Goal: Feedback & Contribution: Contribute content

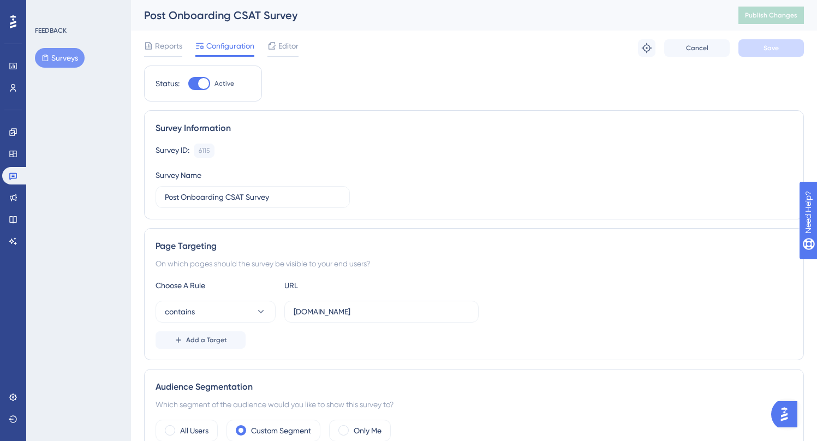
drag, startPoint x: 110, startPoint y: 96, endPoint x: 84, endPoint y: 81, distance: 30.5
click at [110, 95] on div "FEEDBACK Surveys" at bounding box center [78, 220] width 105 height 441
click at [76, 61] on button "Surveys" at bounding box center [60, 58] width 50 height 20
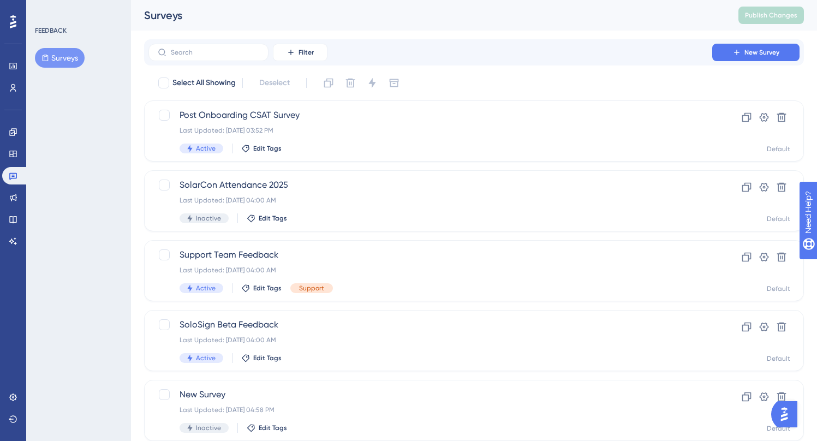
click at [86, 164] on div "FEEDBACK Surveys" at bounding box center [78, 220] width 105 height 441
click at [733, 54] on icon at bounding box center [736, 52] width 9 height 9
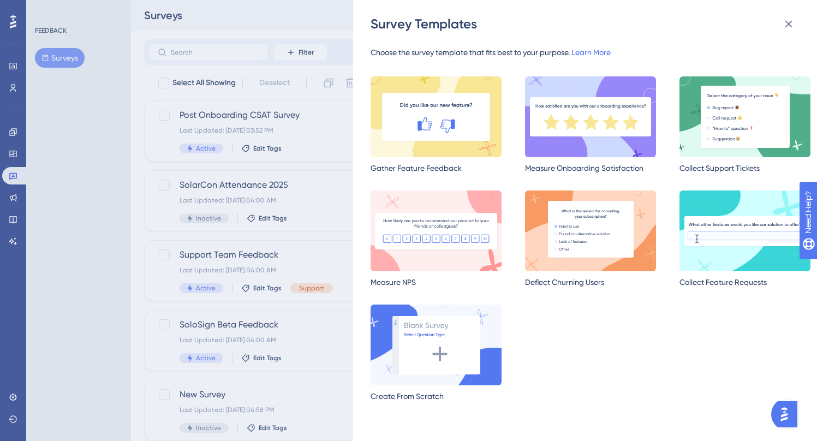
click at [591, 117] on img at bounding box center [590, 116] width 131 height 81
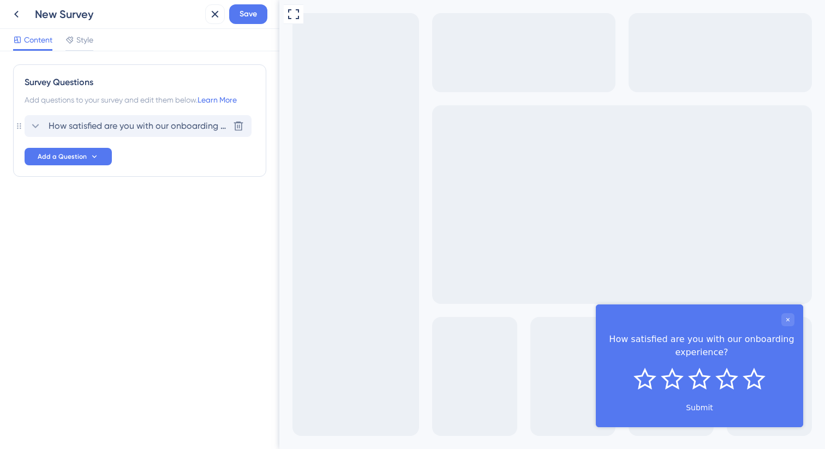
click at [153, 128] on span "How satisfied are you with our onboarding experience?" at bounding box center [139, 126] width 180 height 13
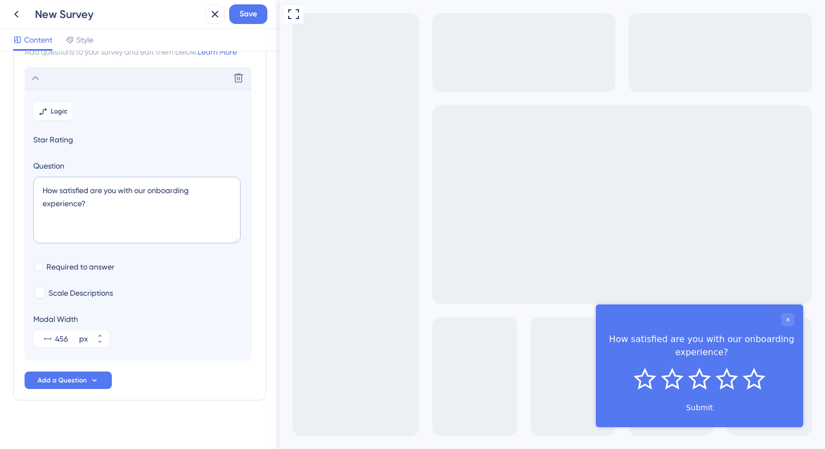
scroll to position [56, 0]
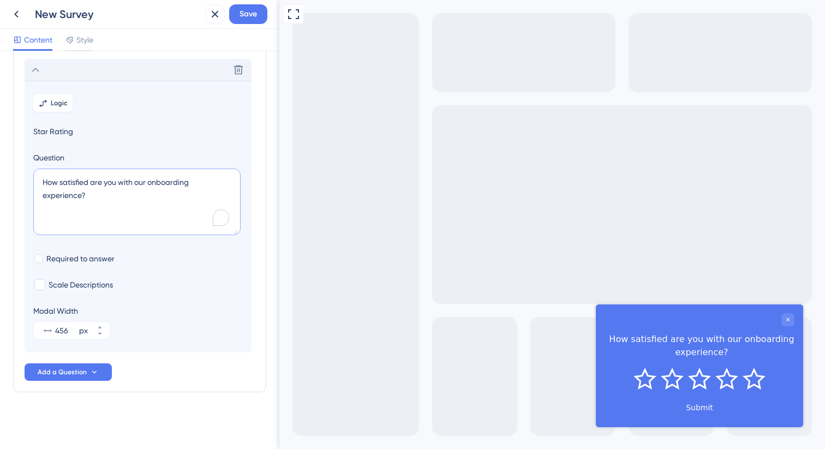
click at [131, 183] on textarea "How satisfied are you with our onboarding experience?" at bounding box center [136, 202] width 207 height 67
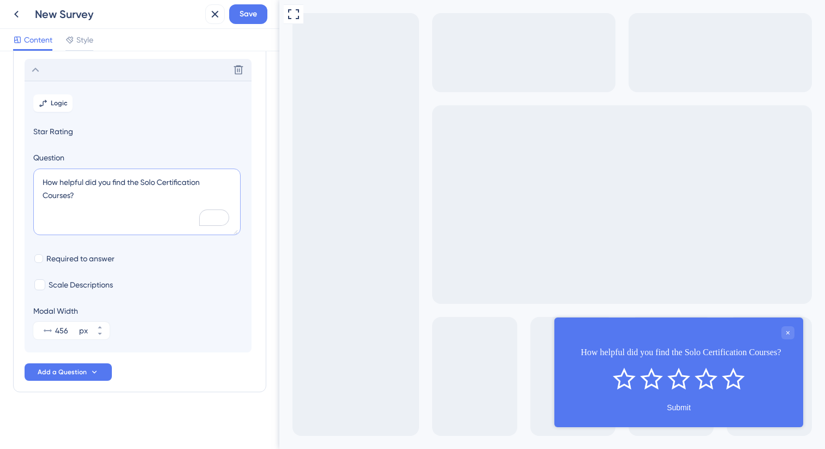
click at [50, 195] on textarea "How helpful did you find the Solo Certification Courses?" at bounding box center [136, 202] width 207 height 67
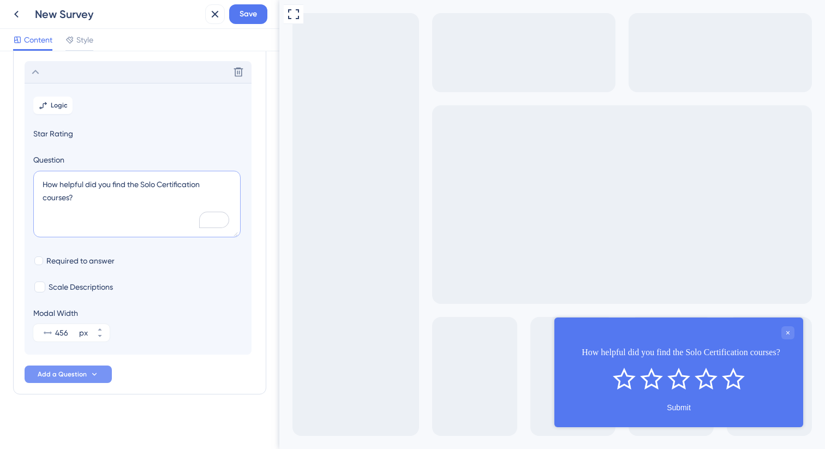
type textarea "How helpful did you find the Solo Certification courses?"
click at [107, 373] on button "Add a Question" at bounding box center [68, 374] width 87 height 17
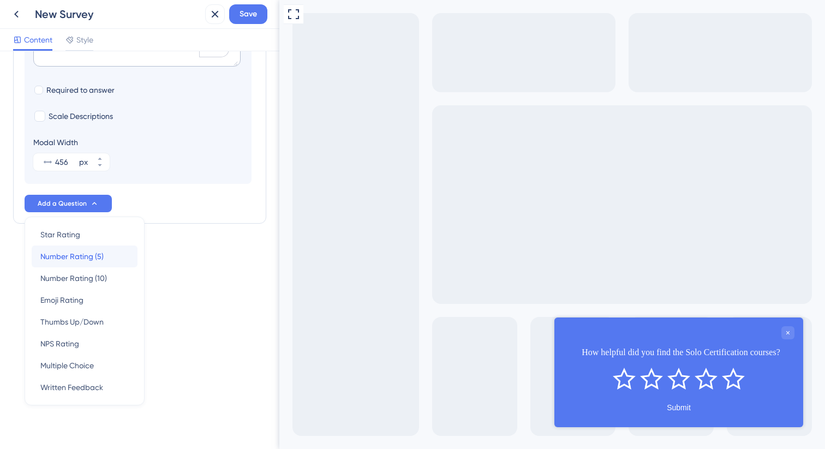
click at [82, 251] on span "Number Rating (5)" at bounding box center [71, 256] width 63 height 13
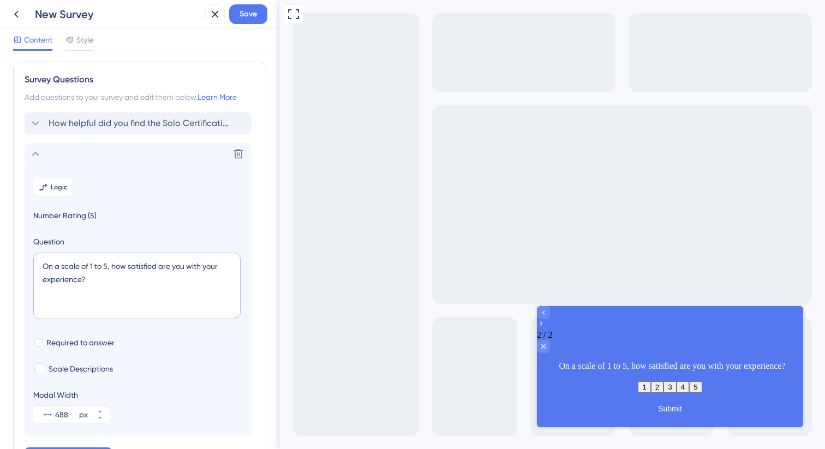
scroll to position [0, 0]
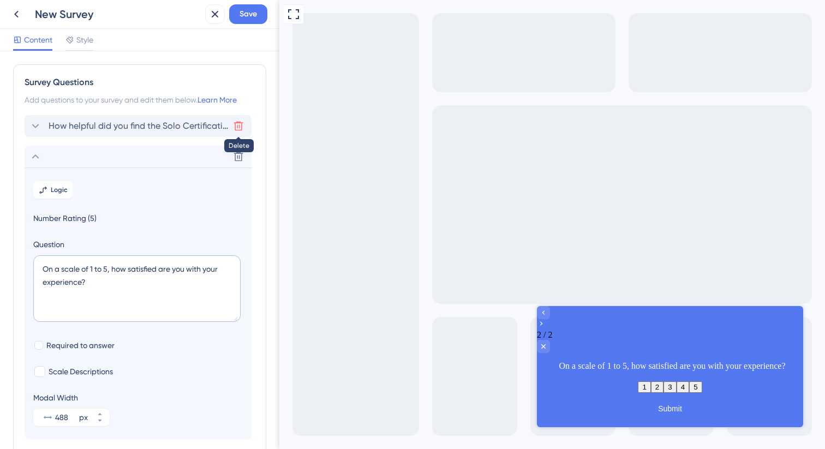
click at [235, 122] on icon at bounding box center [238, 126] width 9 height 9
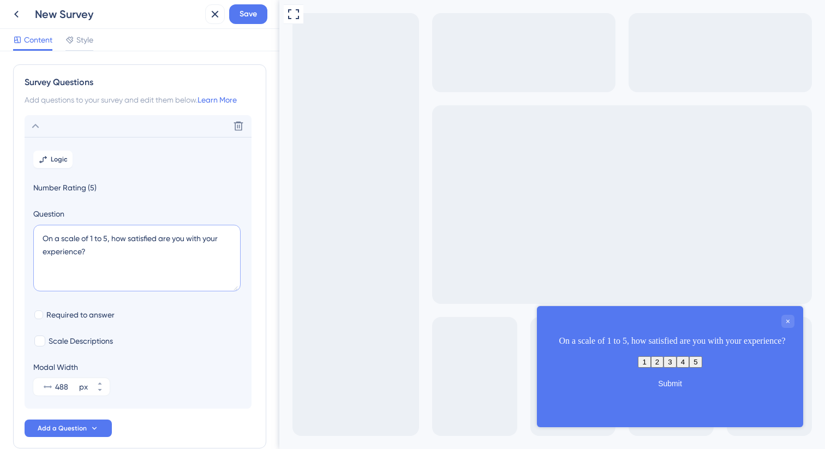
click at [111, 245] on textarea "On a scale of 1 to 5, how satisfied are you with your experience?" at bounding box center [136, 258] width 207 height 67
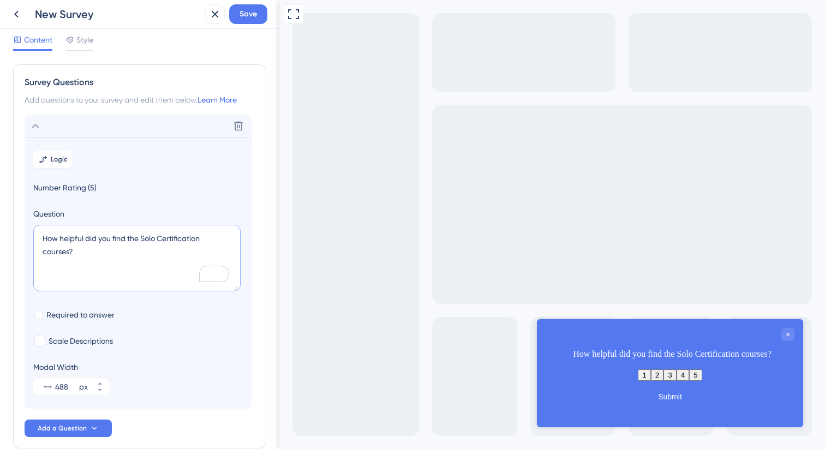
click at [224, 237] on textarea "How helpful did you find the Solo Certification courses?" at bounding box center [136, 258] width 207 height 67
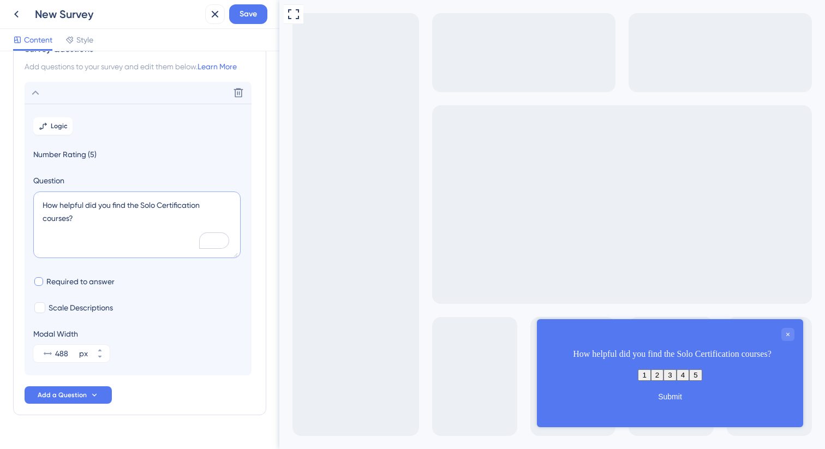
scroll to position [34, 0]
type textarea "How helpful did you find the Solo Certification courses?"
click at [86, 391] on button "Add a Question" at bounding box center [68, 393] width 87 height 17
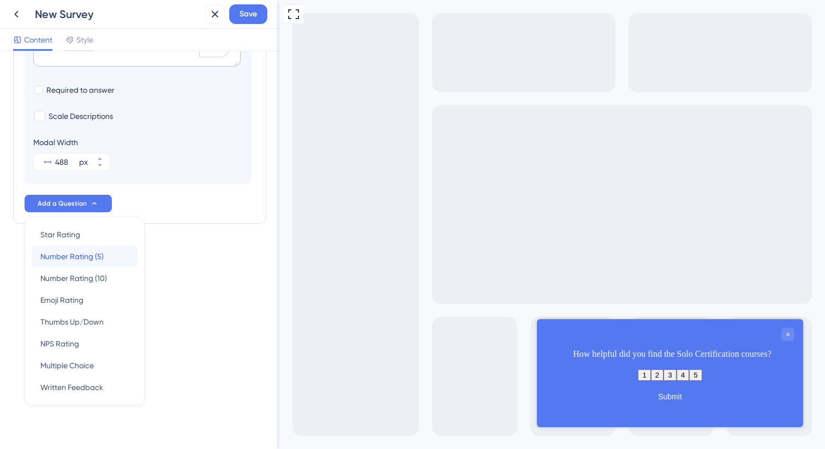
click at [98, 259] on span "Number Rating (5)" at bounding box center [71, 256] width 63 height 13
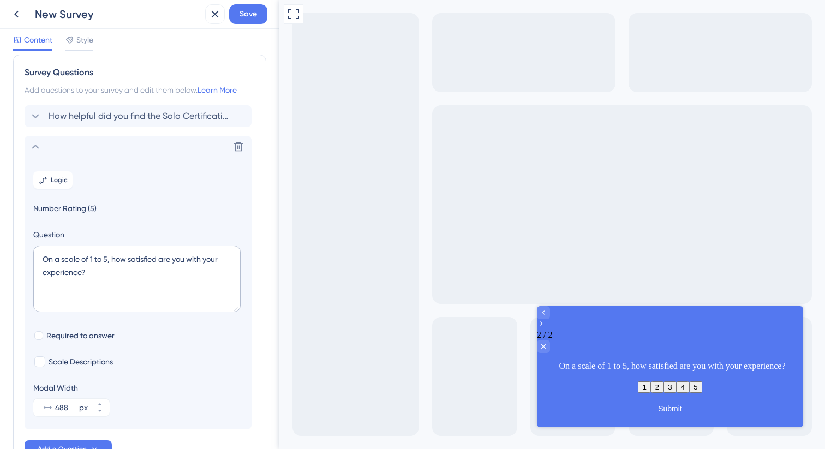
scroll to position [0, 0]
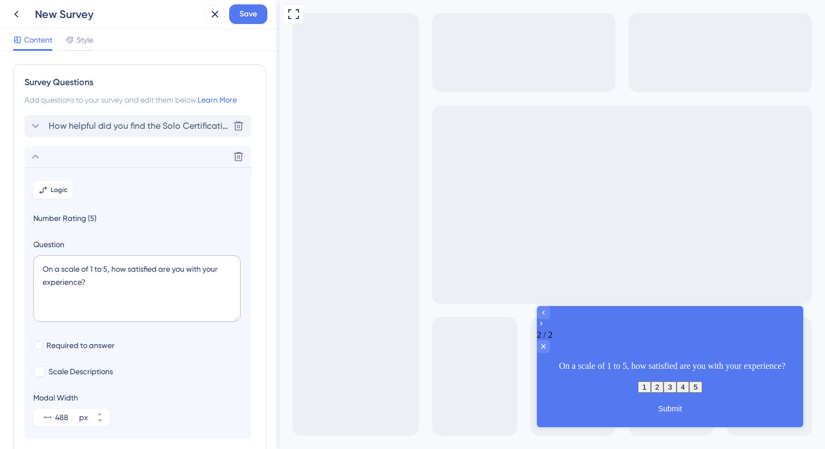
click at [152, 121] on span "How helpful did you find the Solo Certification courses?" at bounding box center [139, 126] width 180 height 13
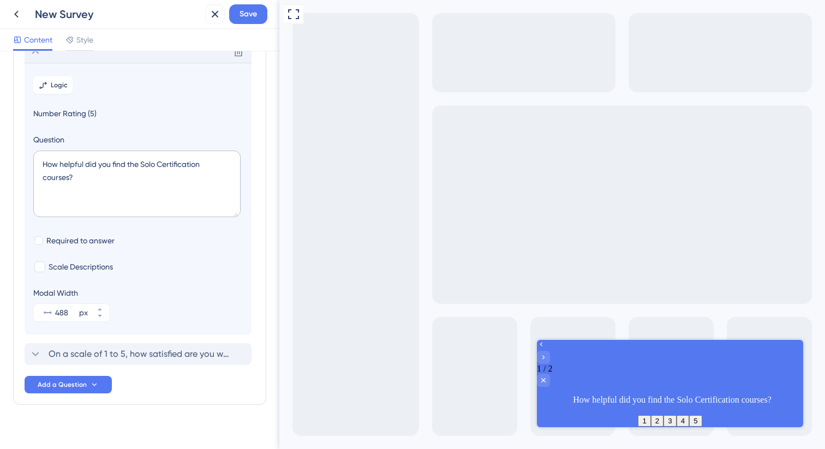
scroll to position [76, 0]
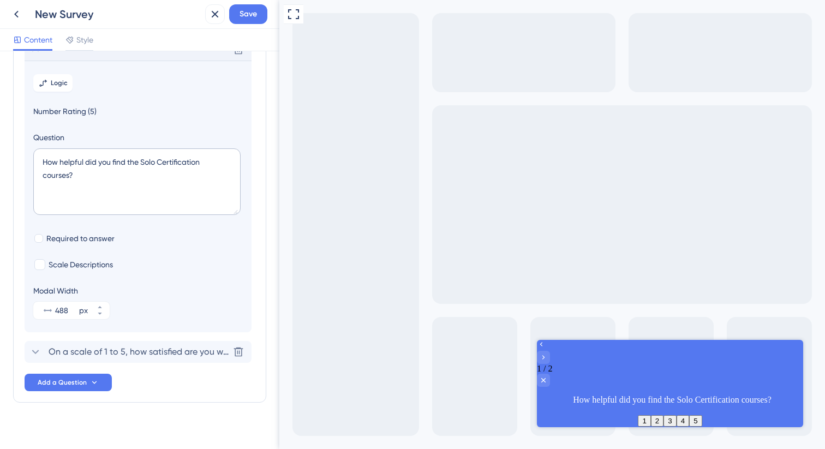
click at [165, 341] on div "Delete Logic Number Rating (5) Question How helpful did you find the Solo Certi…" at bounding box center [140, 201] width 230 height 324
click at [168, 347] on span "On a scale of 1 to 5, how satisfied are you with your experience?" at bounding box center [139, 351] width 180 height 13
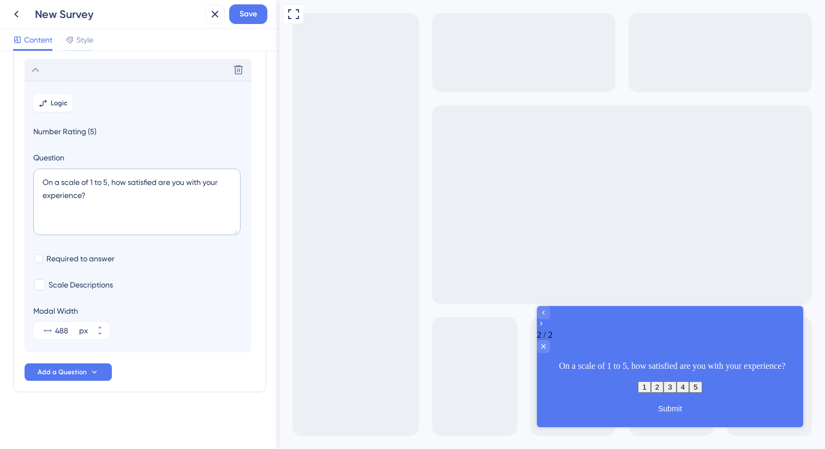
scroll to position [87, 0]
click at [147, 185] on textarea "On a scale of 1 to 5, how satisfied are you with your experience?" at bounding box center [136, 202] width 207 height 67
click at [147, 184] on textarea "On a scale of 1 to 5, how satisfied are you with your experience?" at bounding box center [136, 202] width 207 height 67
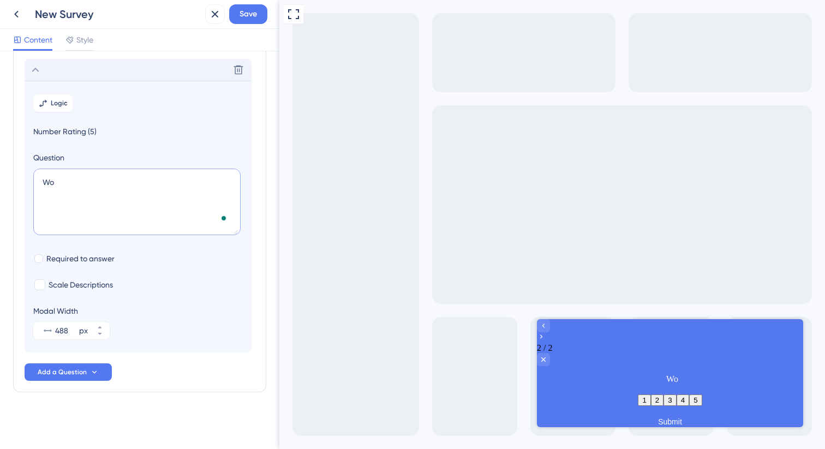
type textarea "W"
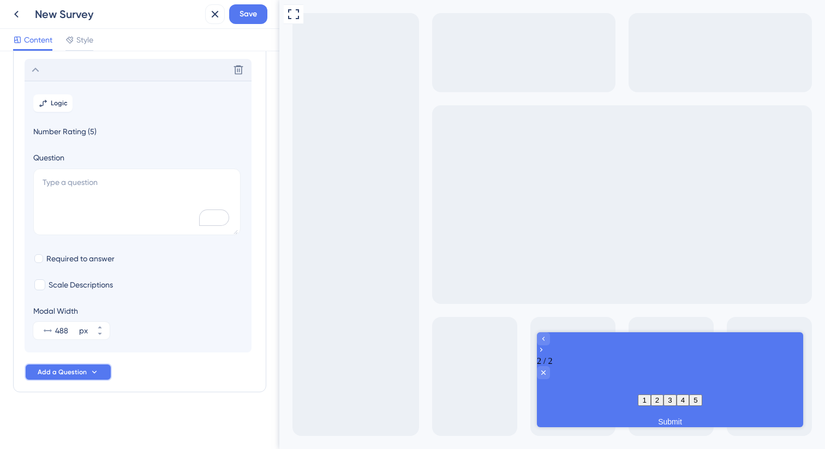
click at [85, 369] on span "Add a Question" at bounding box center [62, 372] width 49 height 9
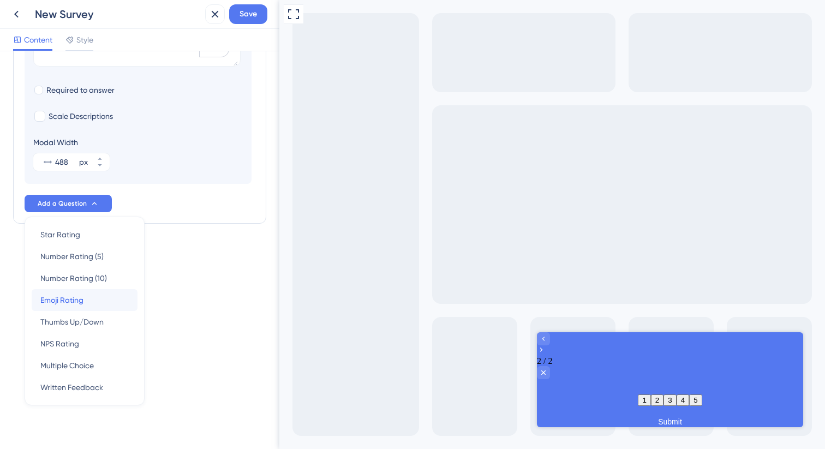
click at [101, 303] on div "Emoji Rating Emoji Rating" at bounding box center [84, 300] width 88 height 22
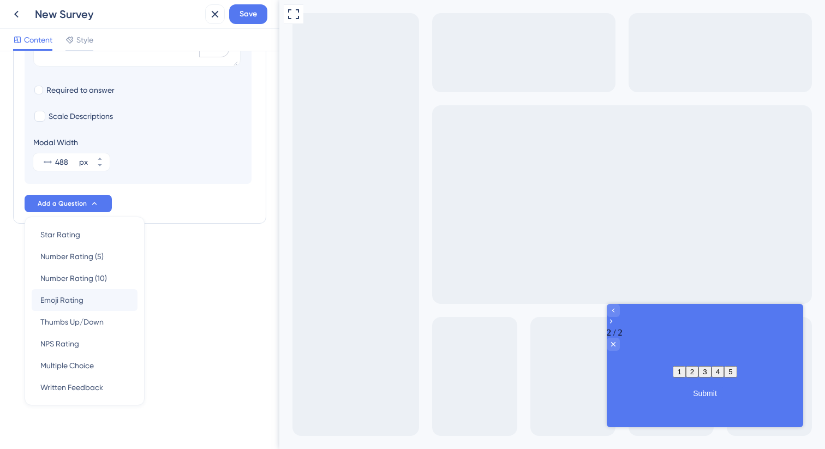
scroll to position [91, 0]
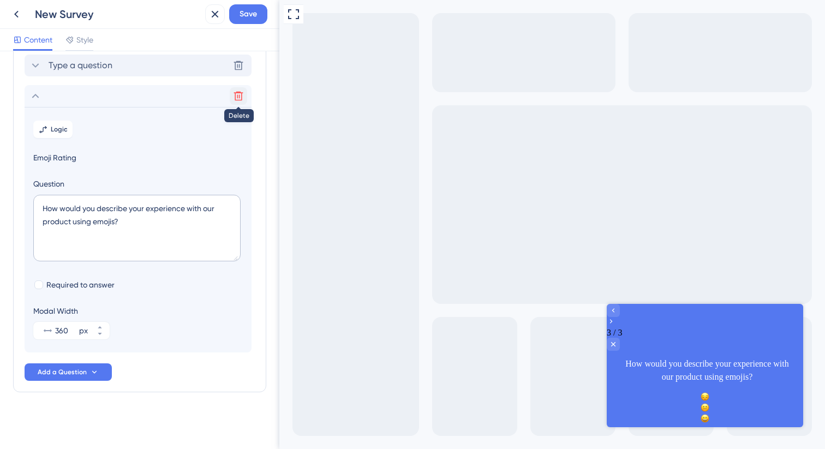
drag, startPoint x: 245, startPoint y: 93, endPoint x: 237, endPoint y: 98, distance: 8.8
click at [242, 94] on icon at bounding box center [238, 96] width 11 height 11
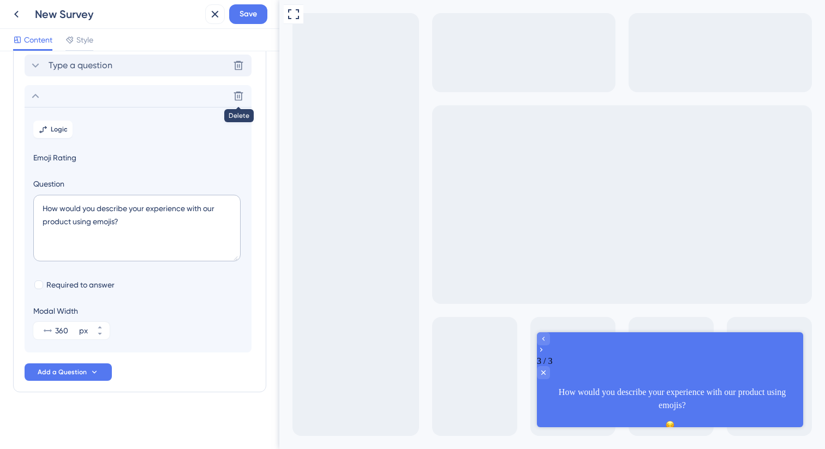
scroll to position [0, 0]
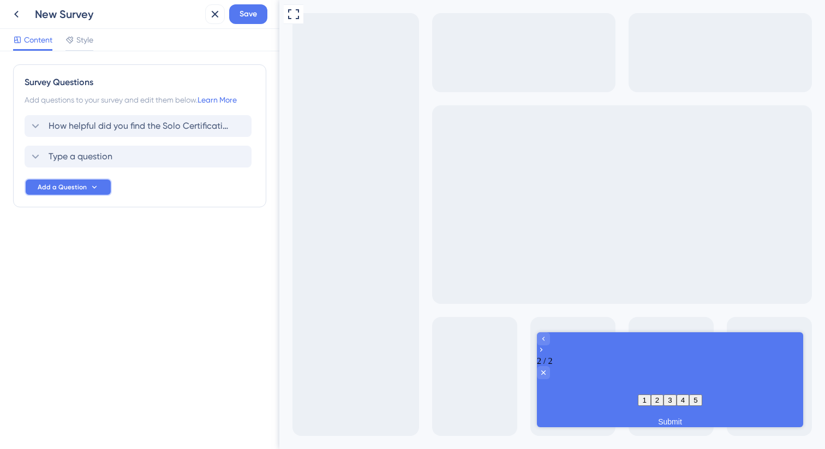
click at [105, 185] on button "Add a Question" at bounding box center [68, 186] width 87 height 17
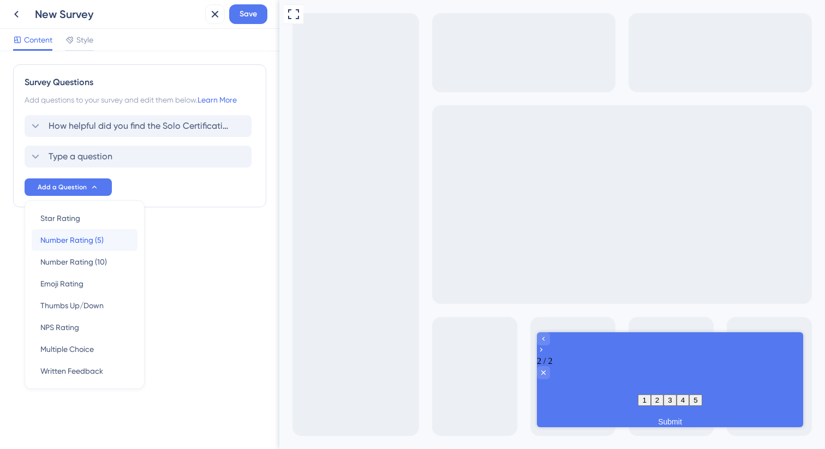
click at [85, 243] on span "Number Rating (5)" at bounding box center [71, 240] width 63 height 13
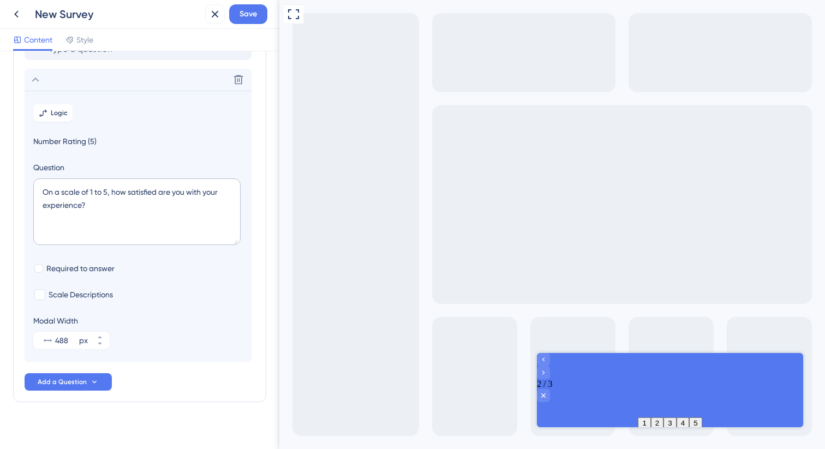
scroll to position [117, 0]
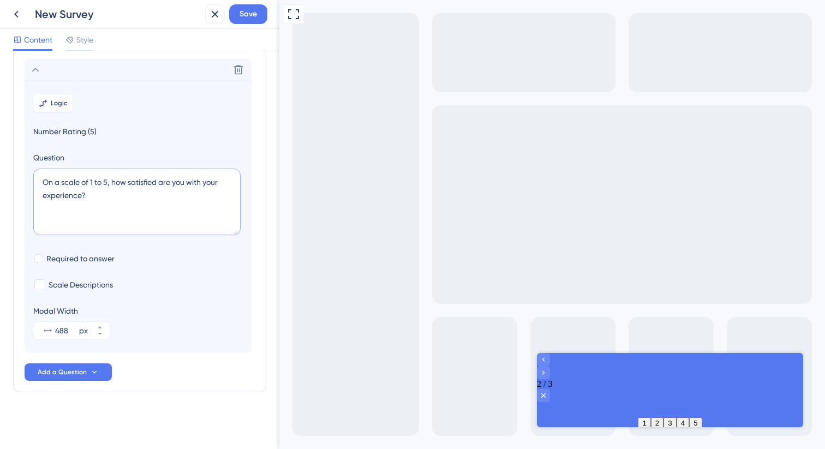
click at [97, 197] on textarea "On a scale of 1 to 5, how satisfied are you with your experience?" at bounding box center [136, 202] width 207 height 67
click at [91, 186] on textarea "On a scale of 1 to 5, how satisfied are you with your experience?" at bounding box center [136, 202] width 207 height 67
type textarea "How likely are you to recommend this certification to others in your role or yo…"
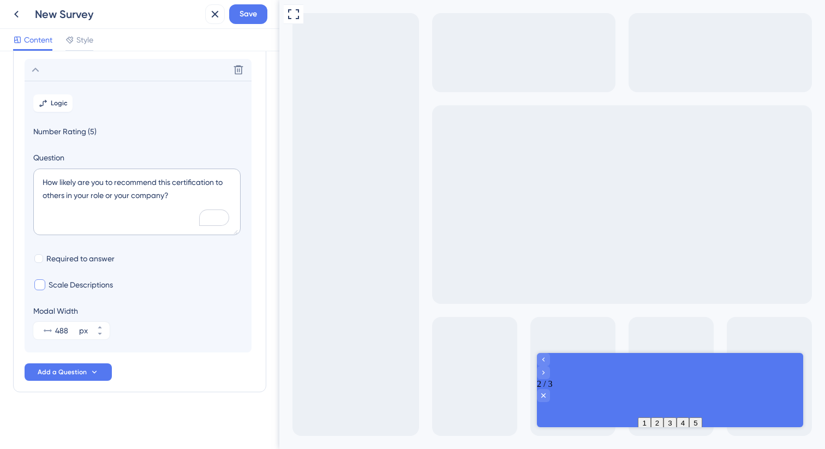
click at [73, 285] on span "Scale Descriptions" at bounding box center [81, 284] width 64 height 13
checkbox input "true"
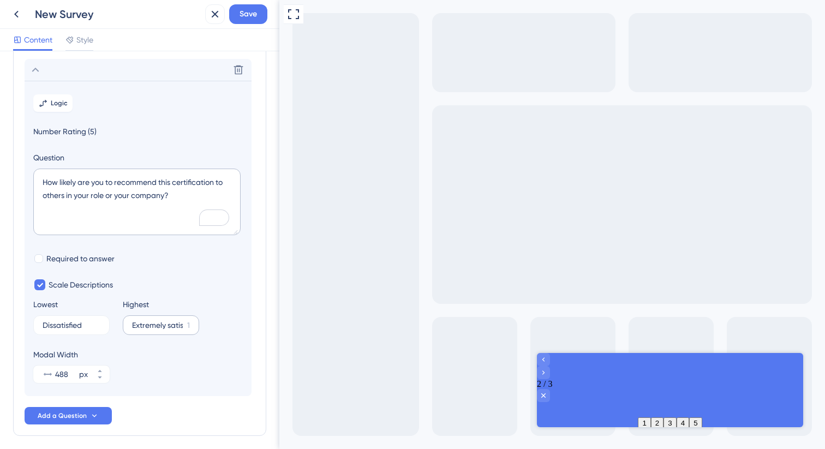
click at [154, 330] on label "Extremely satisfied 1" at bounding box center [161, 325] width 76 height 20
click at [154, 329] on input "Extremely satisfied" at bounding box center [157, 325] width 51 height 8
click at [154, 330] on label "Extremely satisfied 1" at bounding box center [161, 325] width 76 height 20
click at [154, 329] on input "Extremely satisfied" at bounding box center [157, 325] width 51 height 8
click at [154, 330] on label "Extremely satisfied 1" at bounding box center [161, 325] width 76 height 20
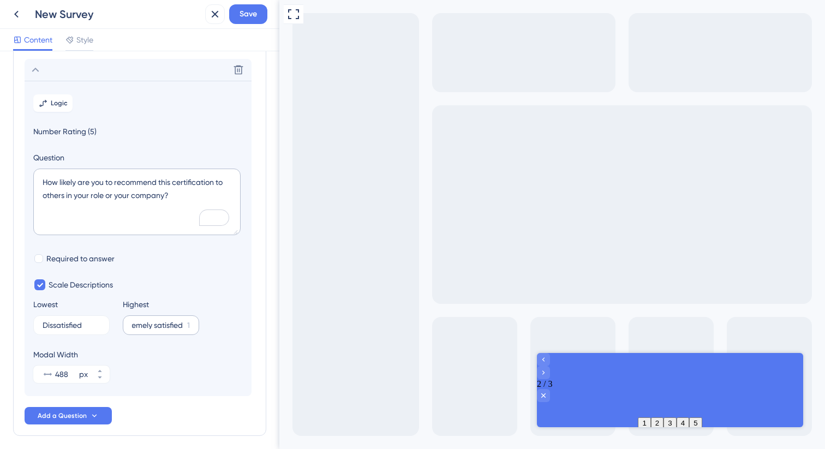
click at [154, 329] on input "Extremely satisfied" at bounding box center [157, 325] width 51 height 8
drag, startPoint x: 154, startPoint y: 329, endPoint x: 198, endPoint y: 327, distance: 44.2
click at [198, 327] on label "Extremely satisfied 1" at bounding box center [161, 325] width 76 height 20
click at [183, 327] on input "Extremely satisfied" at bounding box center [157, 325] width 51 height 8
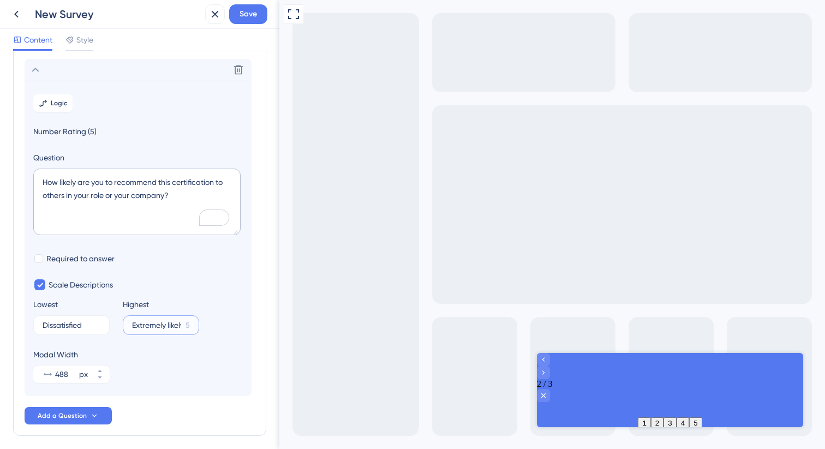
scroll to position [0, 4]
type input "Extremely likely"
click at [91, 330] on label "Dissatisfied 8" at bounding box center [71, 325] width 76 height 20
click at [91, 329] on input "Dissatisfied" at bounding box center [67, 325] width 49 height 8
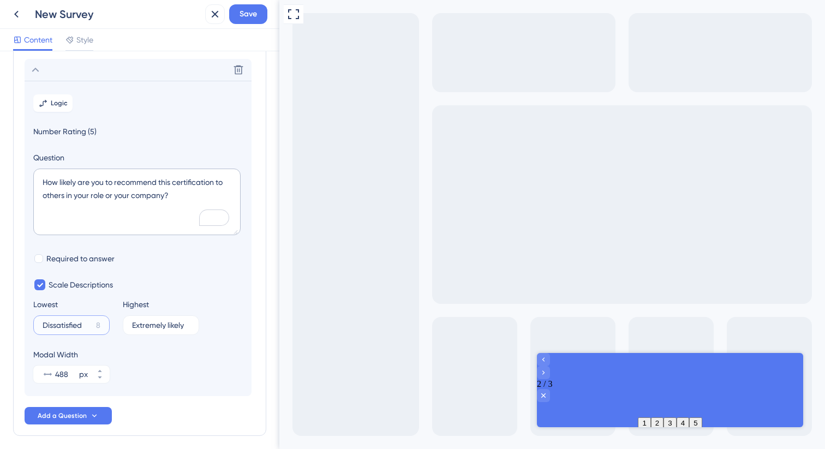
click at [77, 325] on input "Dissatisfied" at bounding box center [67, 325] width 49 height 8
type input "Unlikely"
click at [144, 374] on div "Modal Width 488 px" at bounding box center [138, 365] width 210 height 35
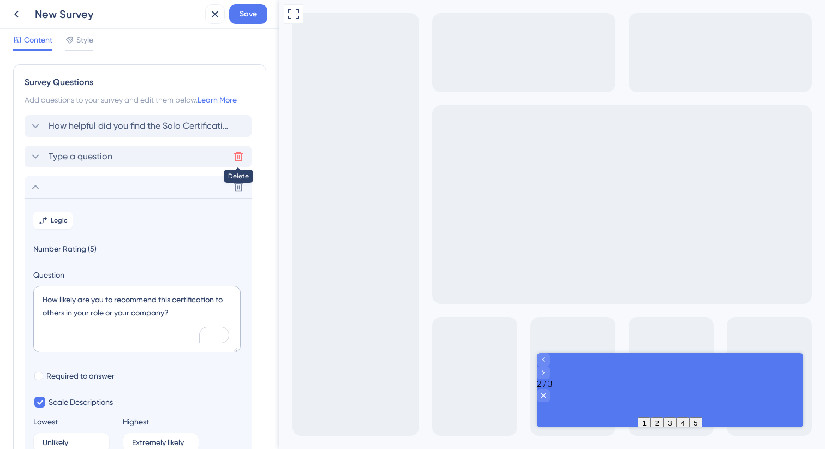
click at [241, 154] on icon at bounding box center [238, 156] width 9 height 9
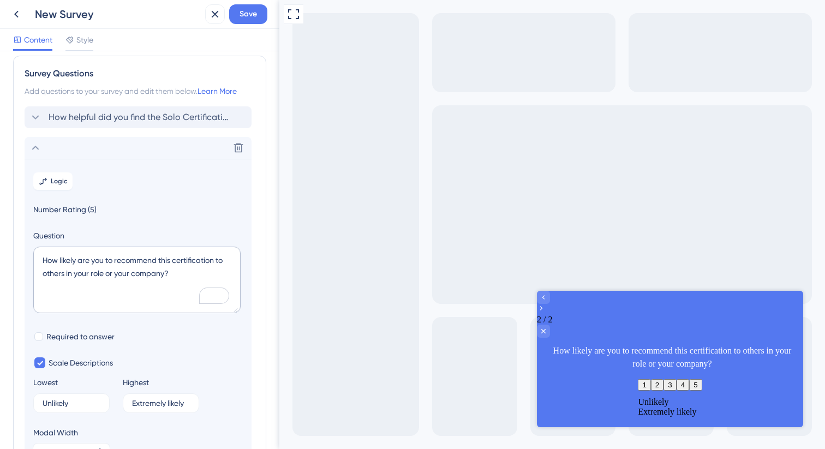
scroll to position [11, 0]
click at [39, 142] on icon at bounding box center [35, 145] width 13 height 13
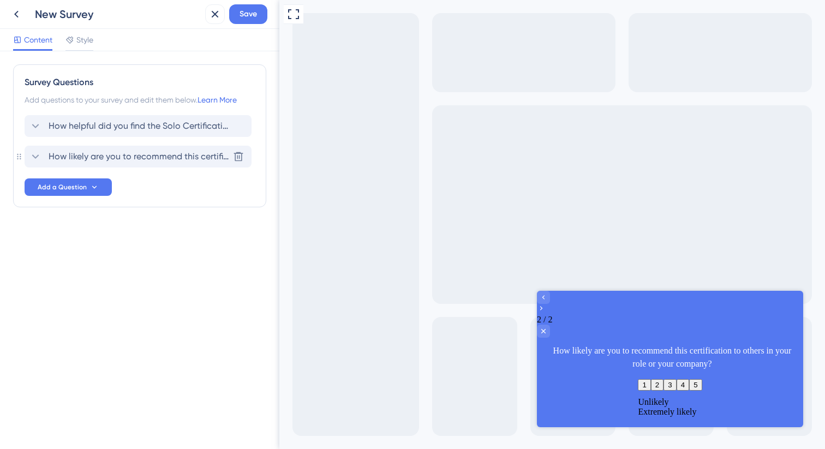
scroll to position [0, 0]
click at [73, 128] on span "How helpful did you find the Solo Certification courses?" at bounding box center [139, 126] width 180 height 13
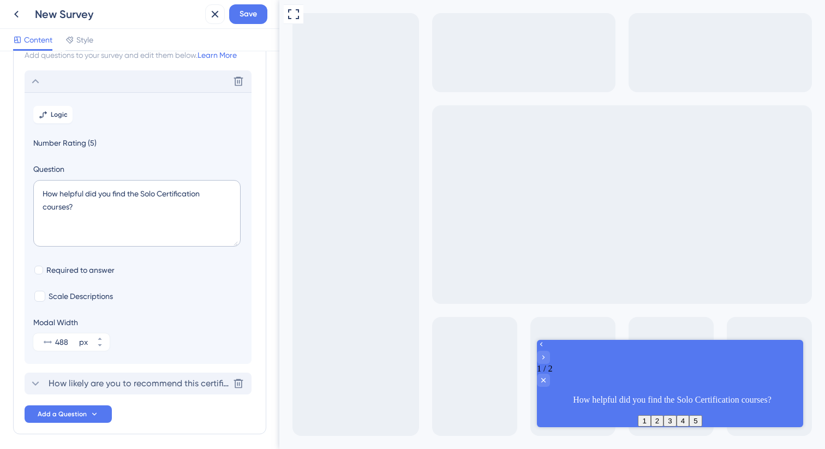
scroll to position [64, 0]
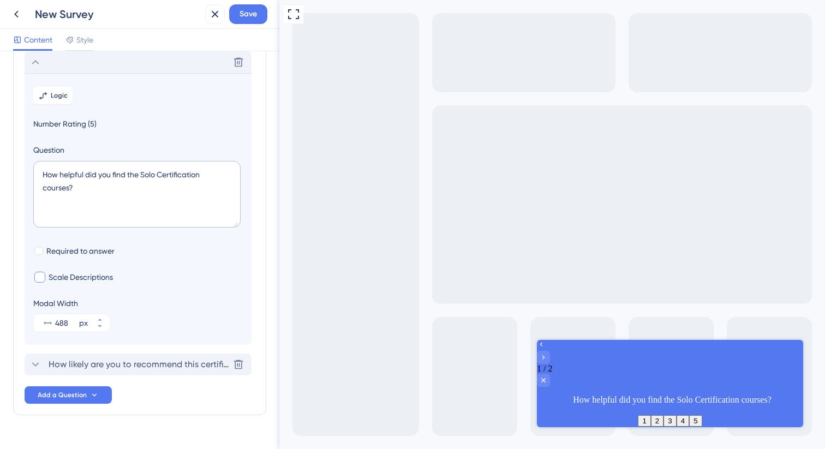
click at [84, 284] on span "Scale Descriptions" at bounding box center [81, 277] width 64 height 13
checkbox input "true"
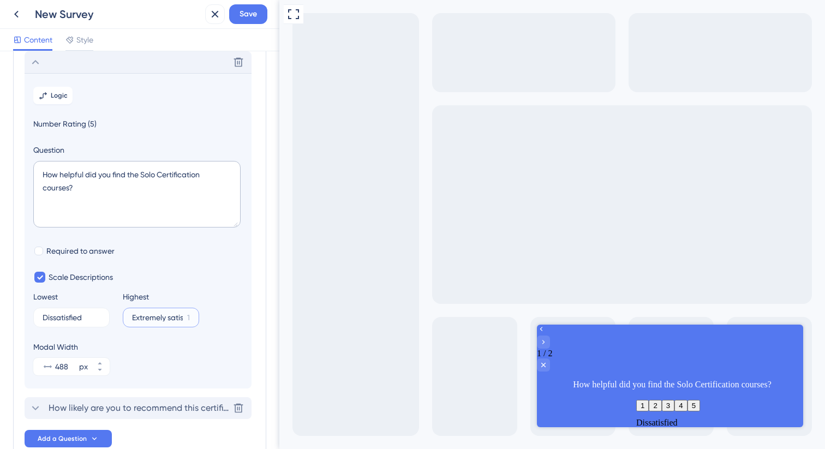
scroll to position [0, 15]
drag, startPoint x: 169, startPoint y: 321, endPoint x: 193, endPoint y: 321, distance: 23.5
click at [193, 321] on label "Extremely satisfied 1" at bounding box center [161, 318] width 76 height 20
click at [183, 321] on input "Extremely satisfied" at bounding box center [157, 318] width 51 height 8
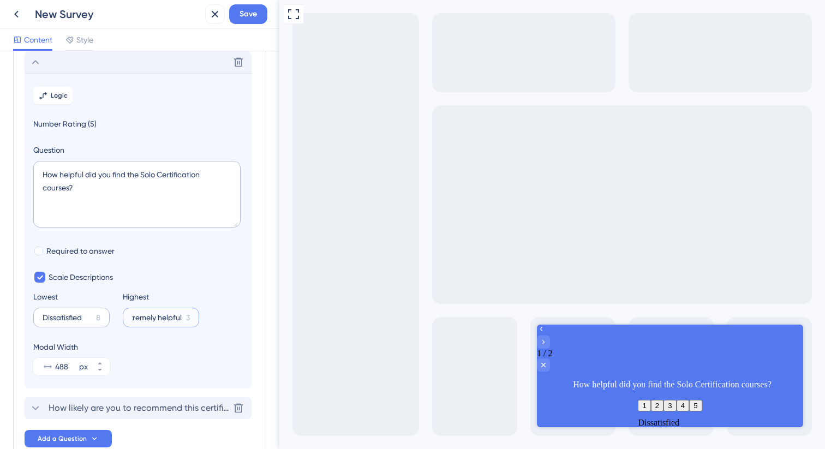
type input "Extremely helpful"
click at [66, 317] on input "Dissatisfied" at bounding box center [67, 318] width 49 height 8
type input "Not helpful"
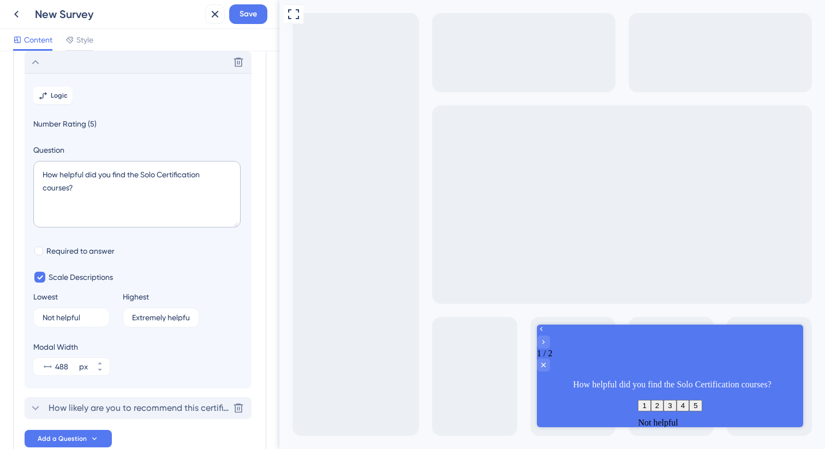
click at [43, 68] on div "Delete" at bounding box center [138, 62] width 227 height 22
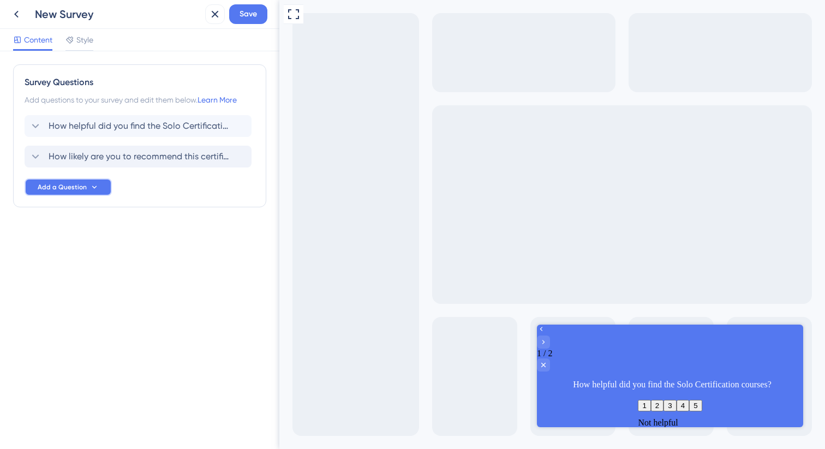
click at [85, 183] on span "Add a Question" at bounding box center [62, 187] width 49 height 9
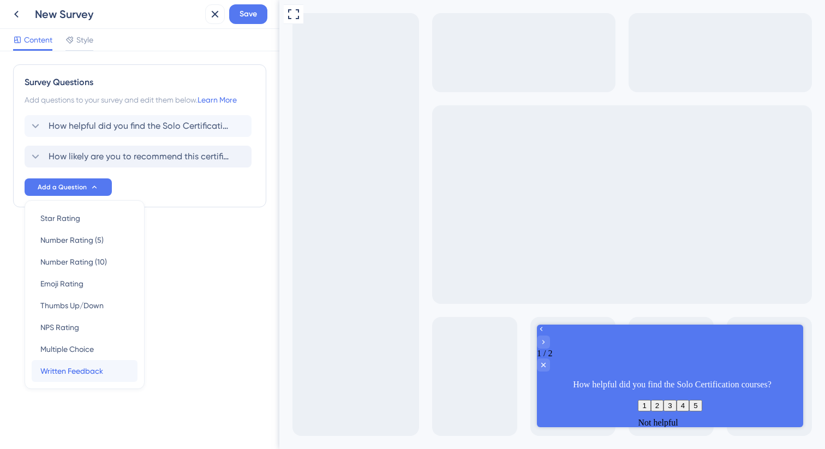
click at [76, 373] on span "Written Feedback" at bounding box center [71, 371] width 63 height 13
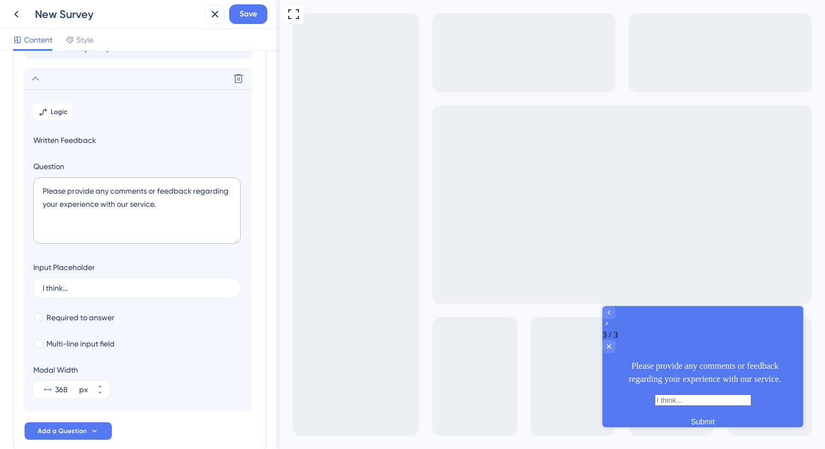
scroll to position [125, 0]
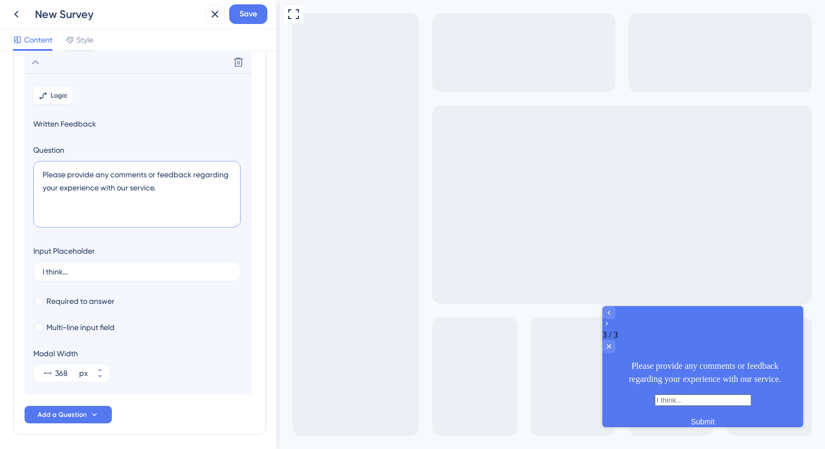
click at [119, 173] on textarea "Please provide any comments or feedback regarding your experience with our serv…" at bounding box center [136, 194] width 207 height 67
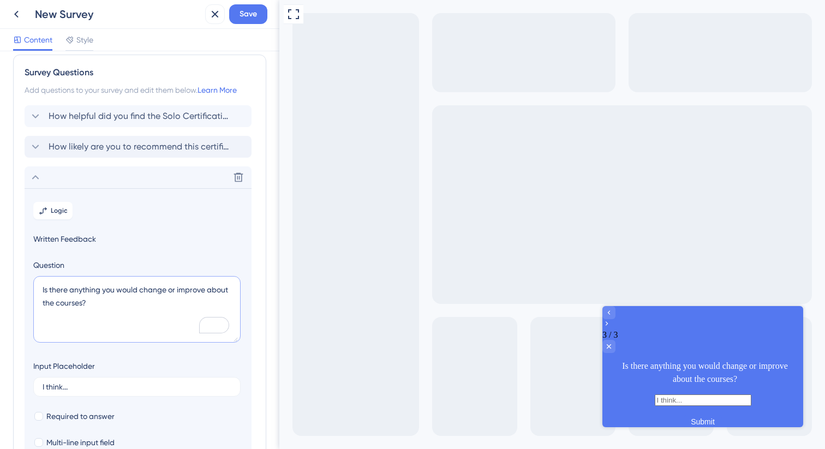
scroll to position [0, 0]
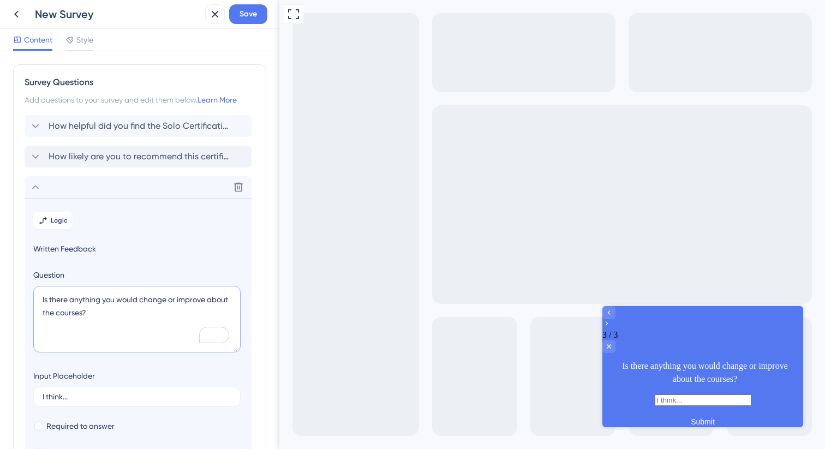
type textarea "Is there anything you would change or improve about the courses?"
click at [100, 16] on div "New Survey" at bounding box center [118, 14] width 166 height 15
click at [75, 13] on div "New Survey" at bounding box center [118, 14] width 166 height 15
click at [243, 9] on span "Save" at bounding box center [248, 14] width 17 height 13
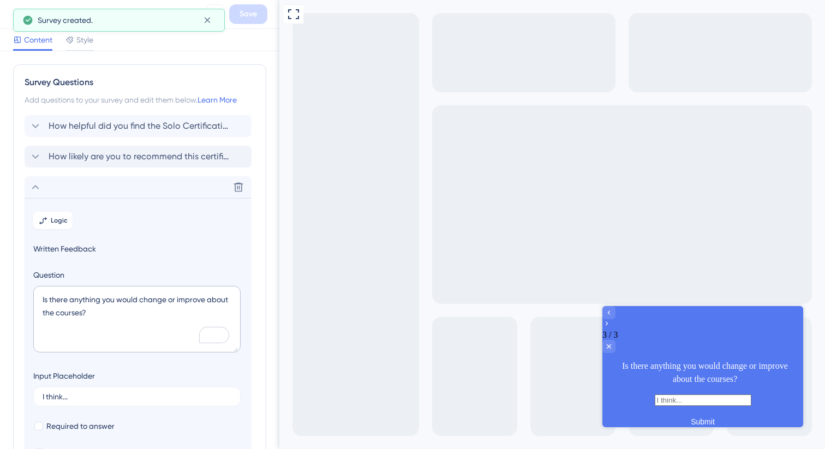
click at [84, 38] on span "Style" at bounding box center [84, 39] width 17 height 13
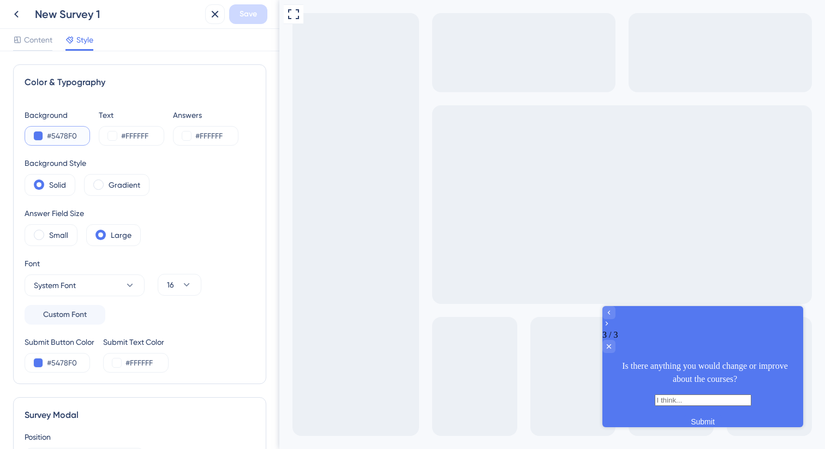
click at [67, 130] on input "#5478F0" at bounding box center [69, 135] width 45 height 13
click at [66, 136] on input "#5478F0" at bounding box center [69, 135] width 45 height 13
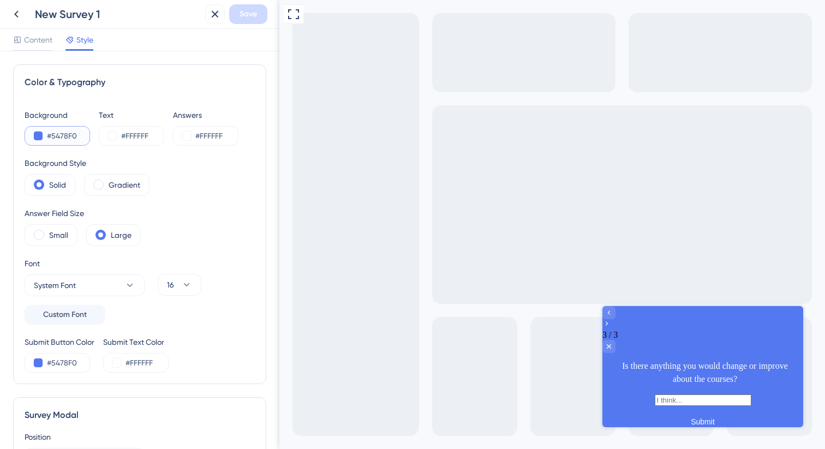
click at [66, 136] on input "#5478F0" at bounding box center [69, 135] width 45 height 13
paste input "B2F6B2"
type input "#B2F6B2"
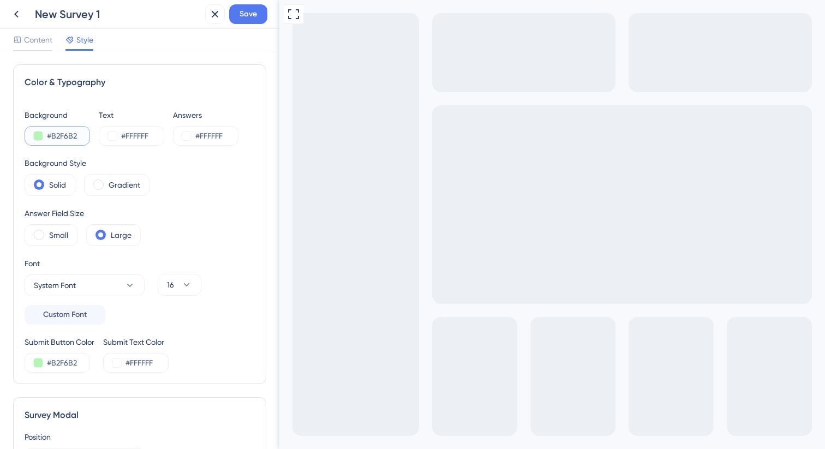
click at [57, 136] on input "#B2F6B2" at bounding box center [69, 135] width 45 height 13
paste input "29B8AF"
type input "#29B8AF"
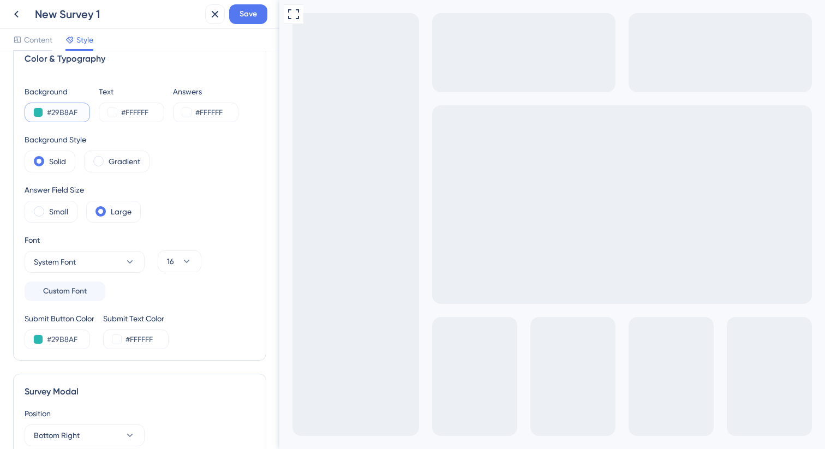
scroll to position [25, 0]
type input "#29B8AF"
click at [67, 207] on label "Small" at bounding box center [58, 210] width 19 height 13
click at [112, 210] on label "Large" at bounding box center [121, 210] width 21 height 13
click at [116, 162] on label "Gradient" at bounding box center [125, 159] width 32 height 13
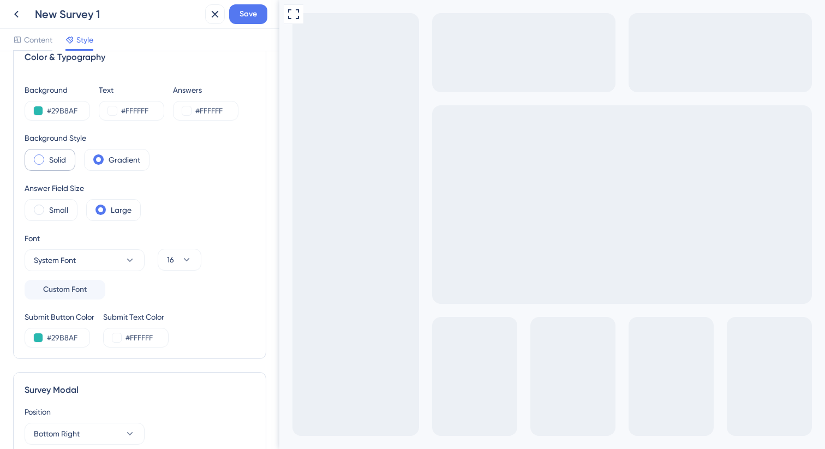
click at [71, 158] on div "Solid" at bounding box center [50, 160] width 51 height 22
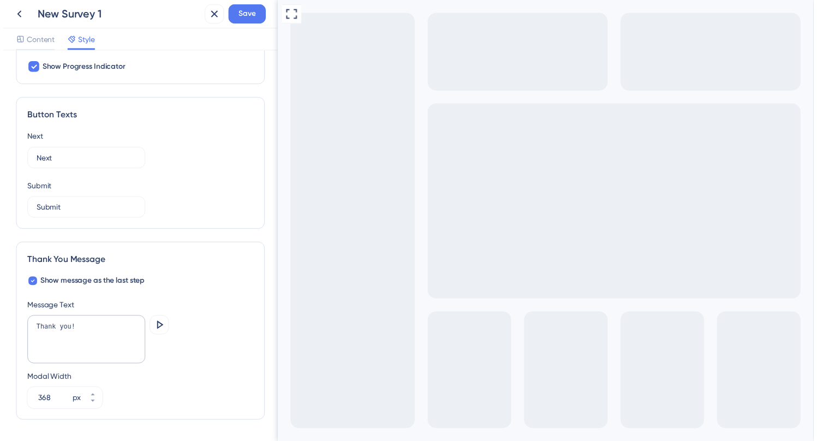
scroll to position [644, 0]
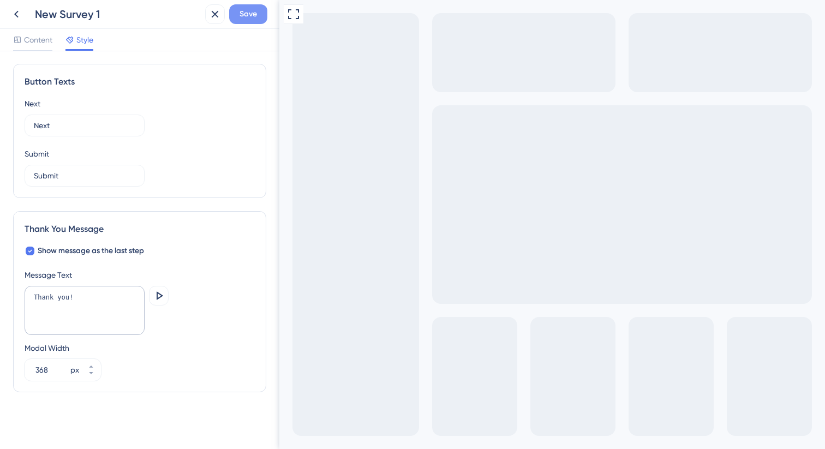
click at [249, 15] on span "Save" at bounding box center [248, 14] width 17 height 13
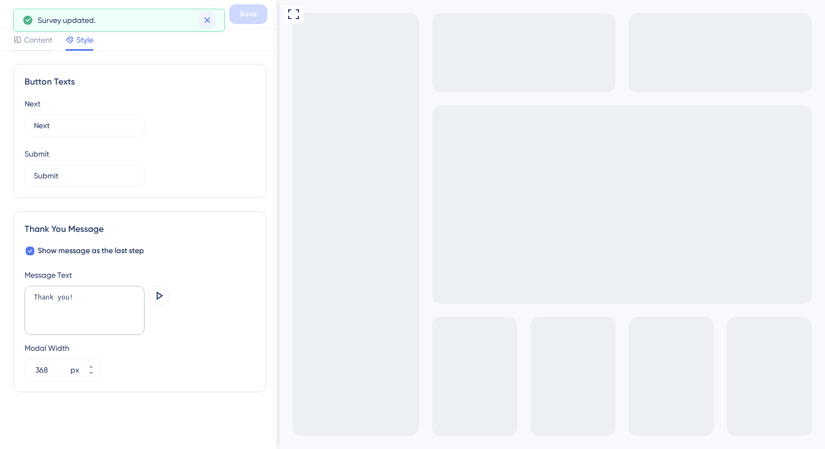
click at [207, 20] on icon at bounding box center [207, 20] width 6 height 6
click at [16, 18] on icon at bounding box center [16, 14] width 13 height 13
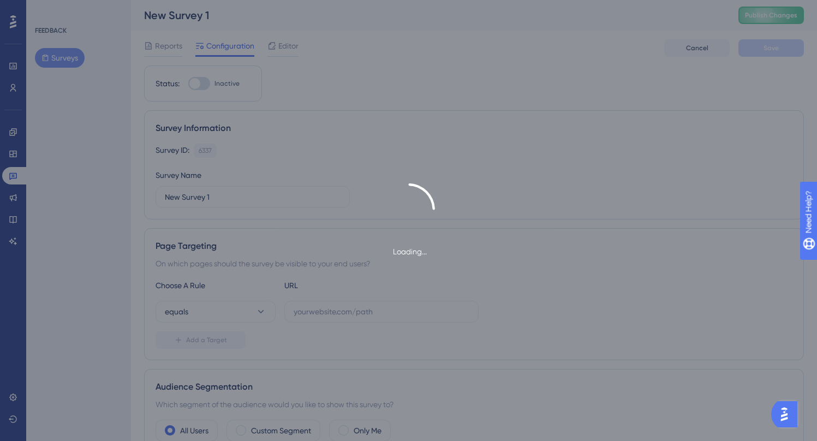
click at [209, 14] on div "Loading..." at bounding box center [408, 220] width 817 height 441
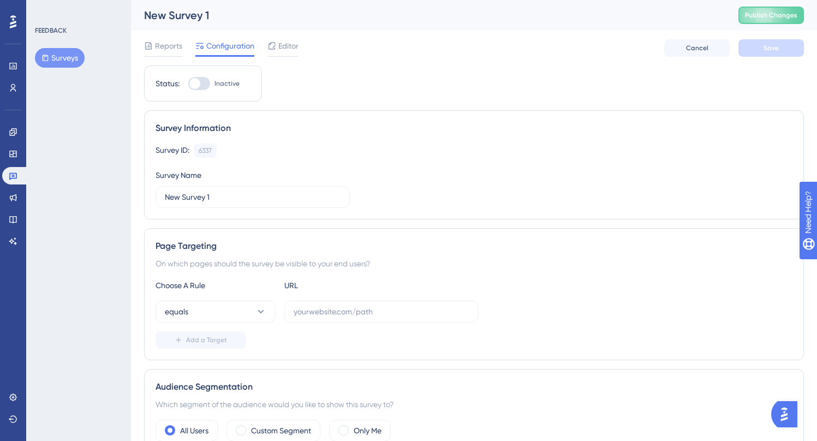
click at [195, 18] on div "New Survey 1" at bounding box center [427, 15] width 567 height 15
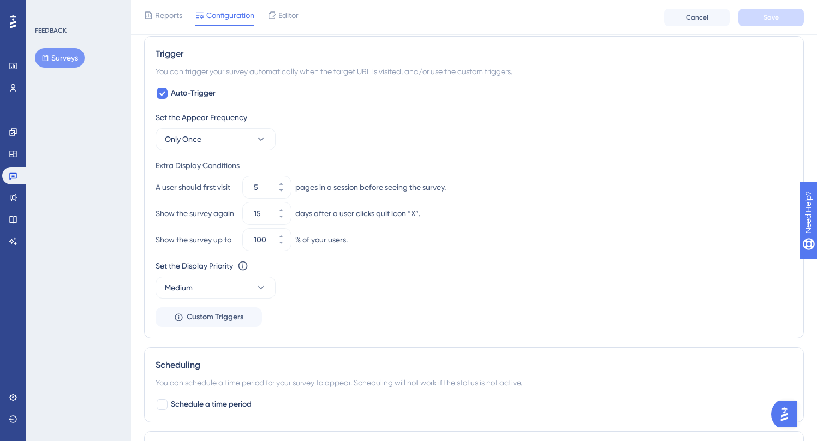
click at [364, 88] on div "Auto-Trigger Set the Appear Frequency Only Once Extra Display Conditions A user…" at bounding box center [474, 207] width 637 height 240
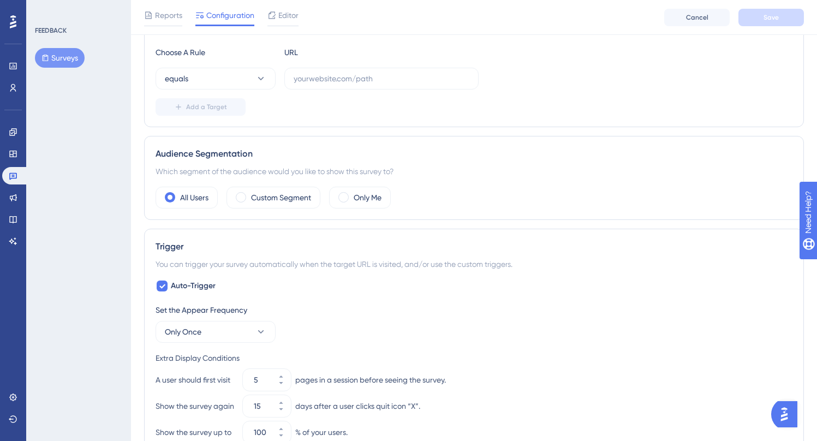
scroll to position [0, 0]
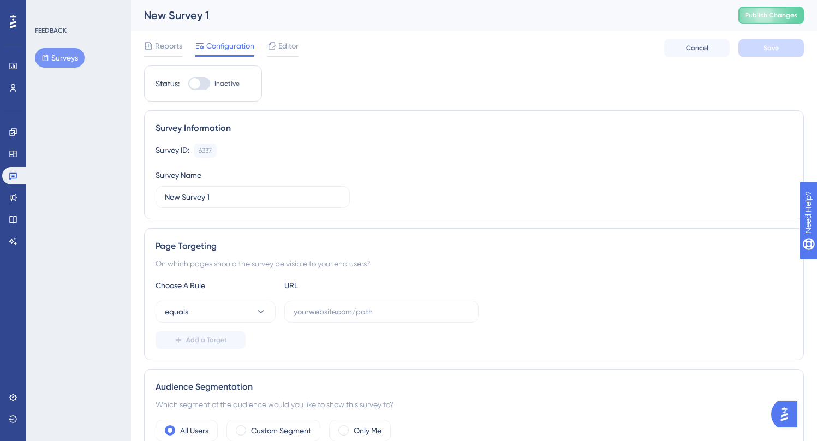
click at [462, 59] on div "Reports Configuration Editor Cancel Save" at bounding box center [474, 48] width 660 height 35
click at [222, 204] on label "New Survey 1" at bounding box center [253, 197] width 194 height 22
click at [222, 203] on input "New Survey 1" at bounding box center [253, 197] width 176 height 12
click at [222, 204] on label "New Survey 1" at bounding box center [253, 197] width 194 height 22
click at [222, 203] on input "New Survey 1" at bounding box center [253, 197] width 176 height 12
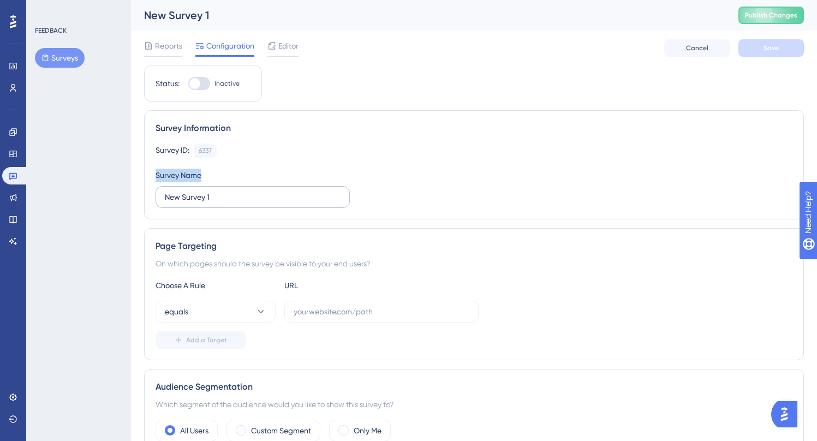
click at [222, 204] on label "New Survey 1" at bounding box center [253, 197] width 194 height 22
click at [222, 203] on input "New Survey 1" at bounding box center [253, 197] width 176 height 12
click at [222, 203] on label "New Survey 1" at bounding box center [253, 197] width 194 height 22
click at [222, 203] on input "New Survey 1" at bounding box center [253, 197] width 176 height 12
drag, startPoint x: 219, startPoint y: 198, endPoint x: 158, endPoint y: 199, distance: 61.7
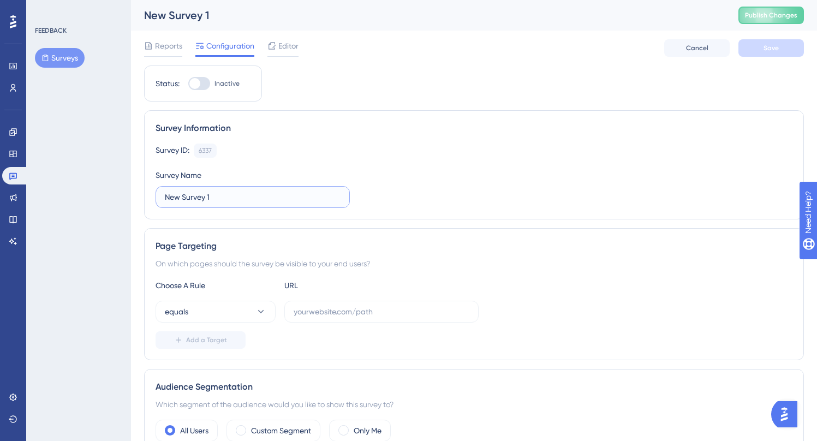
click at [158, 199] on label "New Survey 1" at bounding box center [253, 197] width 194 height 22
type input "P"
type input "S"
type input "Post Solo Certified Survey"
click at [465, 258] on div "On which pages should the survey be visible to your end users?" at bounding box center [474, 263] width 637 height 13
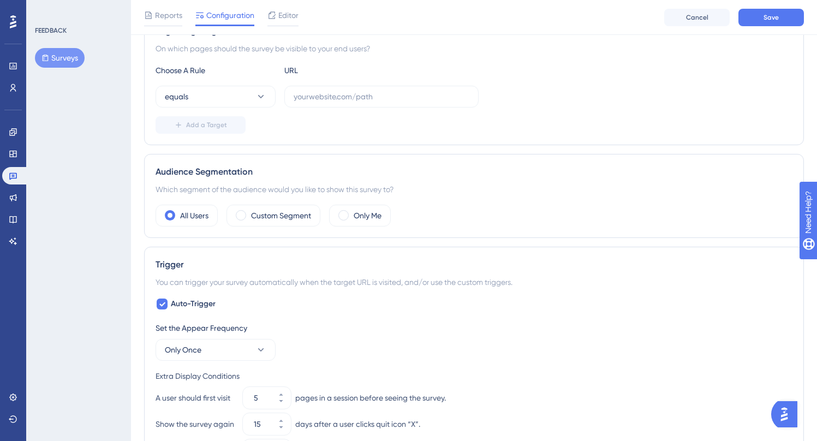
scroll to position [229, 0]
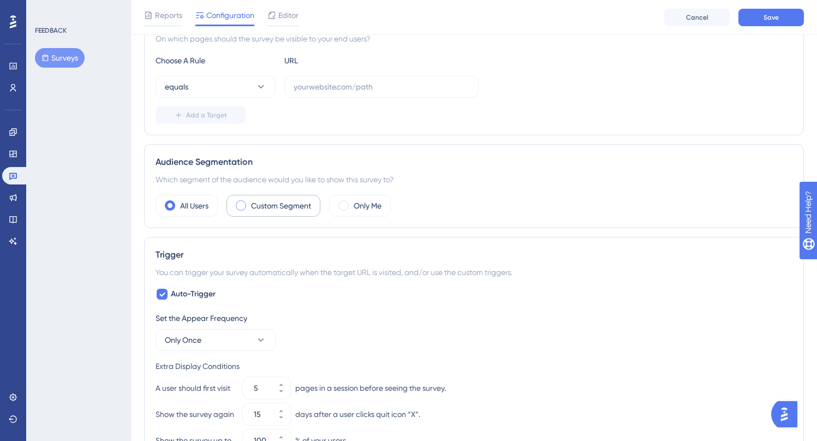
click at [273, 204] on label "Custom Segment" at bounding box center [281, 205] width 60 height 13
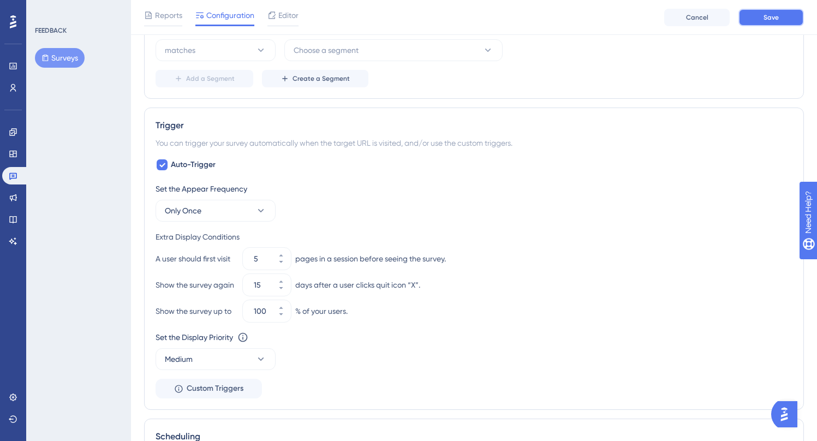
click at [771, 24] on button "Save" at bounding box center [770, 17] width 65 height 17
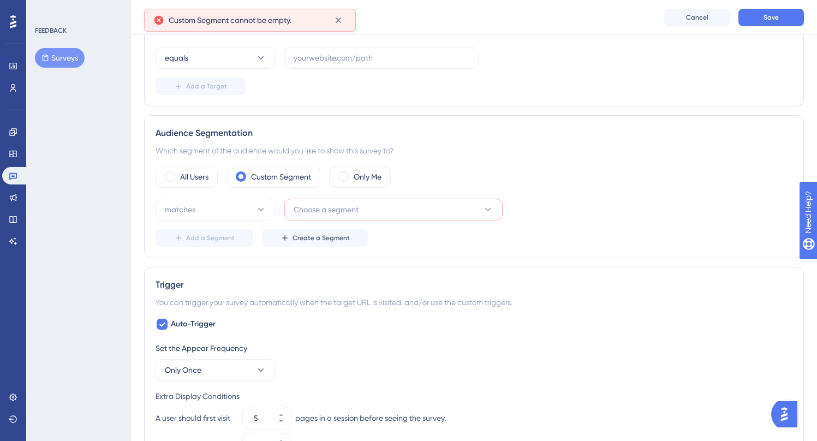
scroll to position [247, 0]
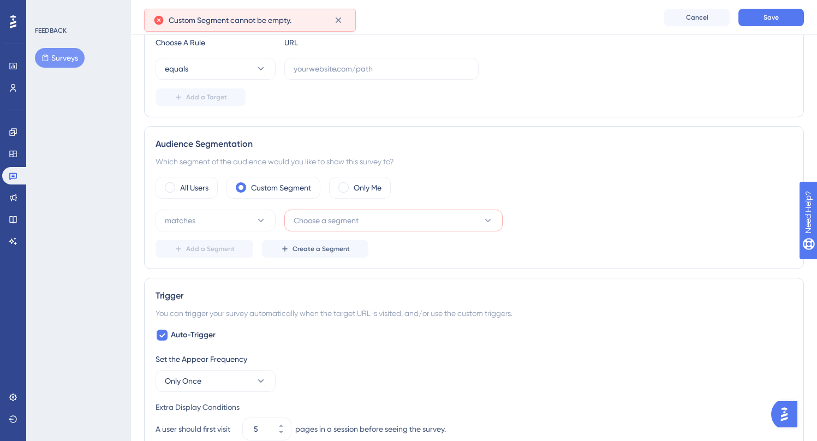
click at [437, 223] on button "Choose a segment" at bounding box center [393, 221] width 218 height 22
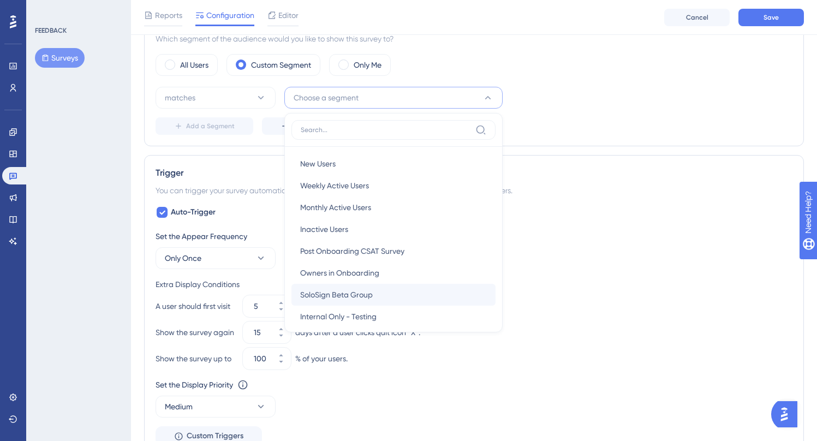
scroll to position [0, 0]
click at [381, 313] on div "Internal Only - Testing Internal Only - Testing" at bounding box center [393, 317] width 187 height 22
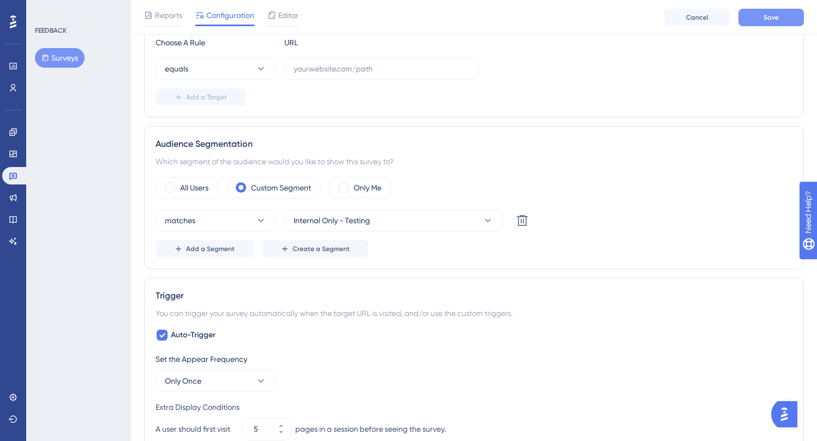
click at [753, 11] on button "Save" at bounding box center [770, 17] width 65 height 17
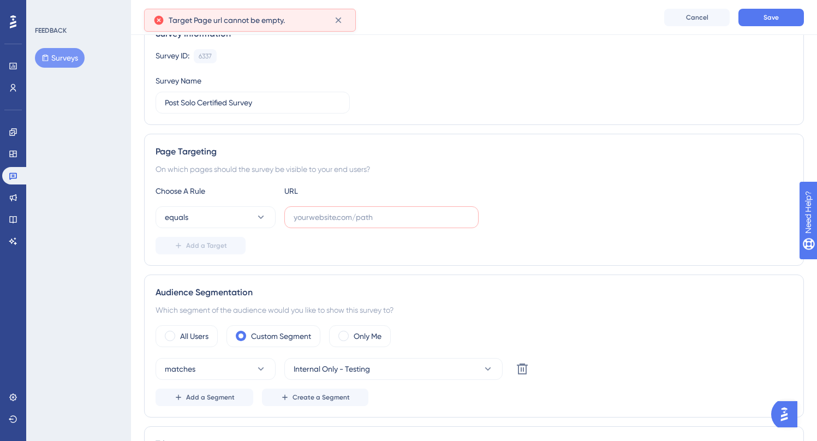
scroll to position [96, 0]
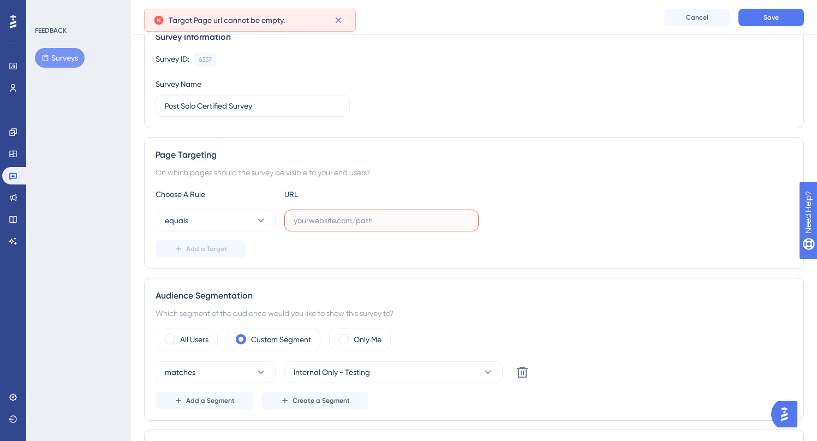
click at [342, 226] on input "text" at bounding box center [382, 220] width 176 height 12
click at [254, 225] on button "equals" at bounding box center [216, 221] width 120 height 22
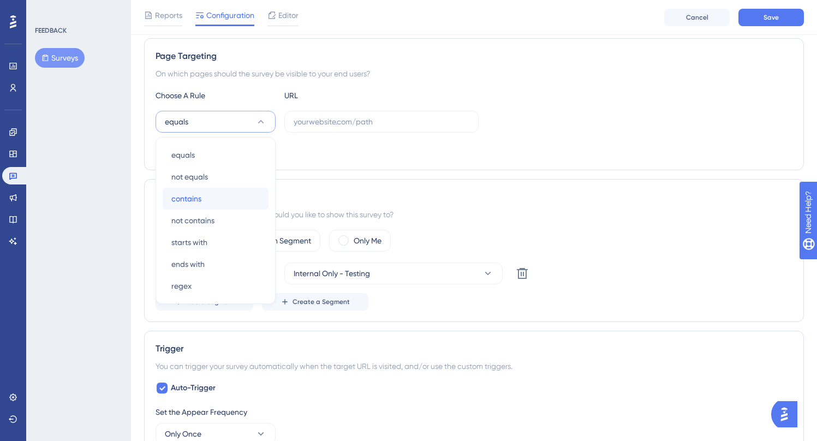
click at [215, 197] on div "contains contains" at bounding box center [215, 199] width 88 height 22
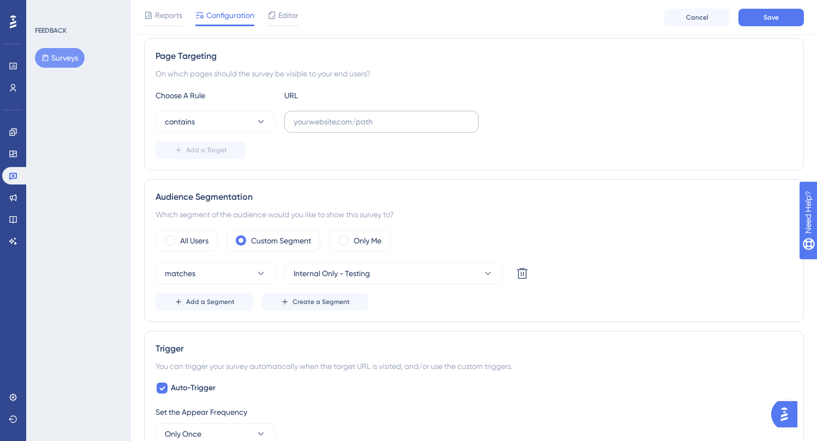
click at [330, 129] on label at bounding box center [381, 122] width 194 height 22
click at [330, 128] on input "text" at bounding box center [382, 122] width 176 height 12
type input "g"
type input "[DOMAIN_NAME]"
click at [367, 153] on div "Add a Target" at bounding box center [474, 149] width 637 height 17
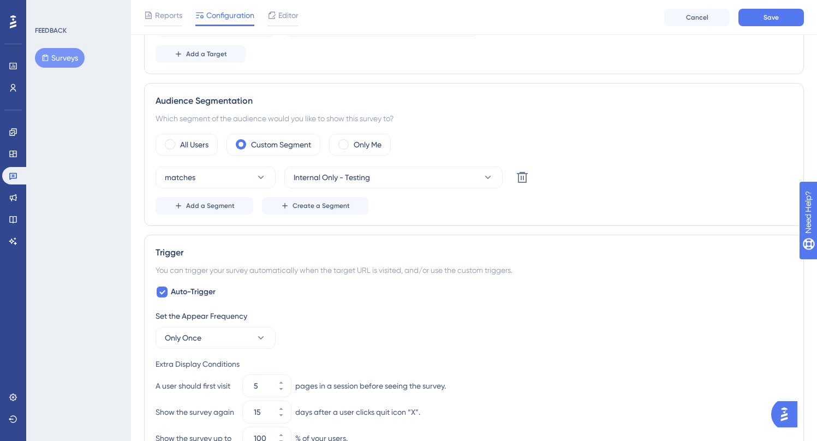
scroll to position [492, 0]
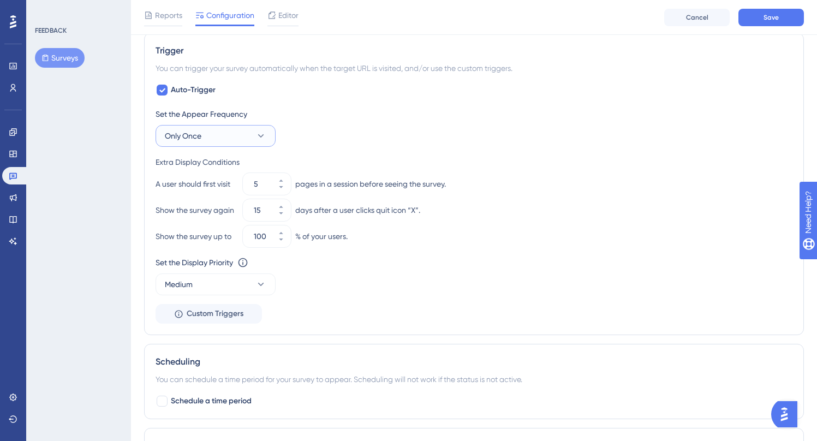
click at [251, 130] on button "Only Once" at bounding box center [216, 136] width 120 height 22
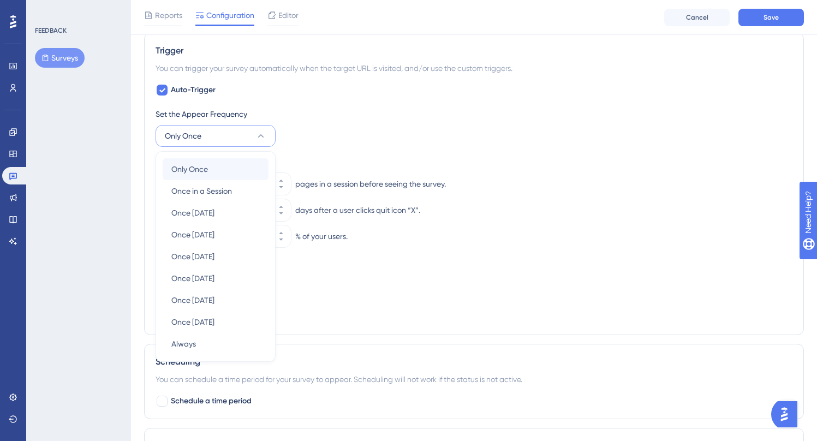
scroll to position [528, 0]
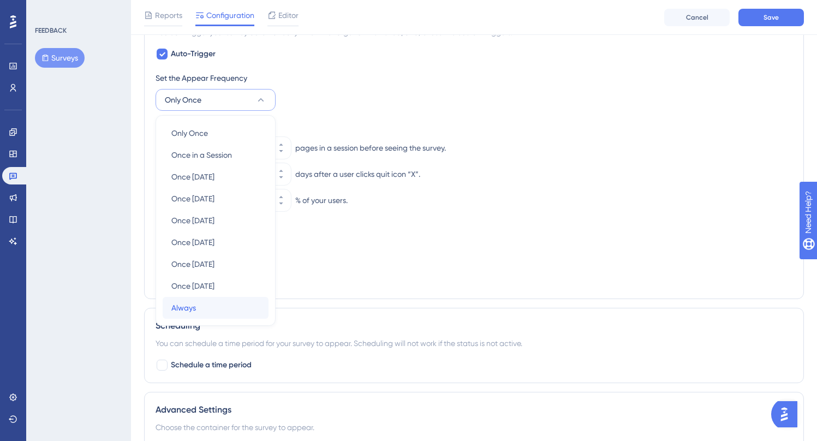
click at [201, 306] on div "Always Always" at bounding box center [215, 308] width 88 height 22
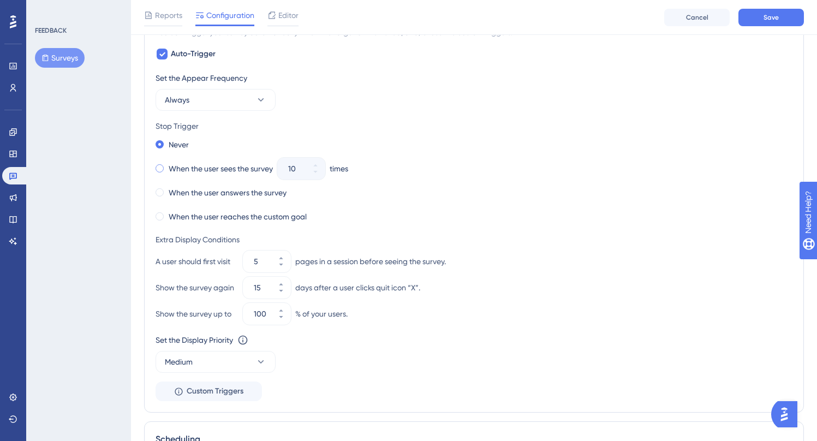
click at [175, 176] on div "When the user sees the survey" at bounding box center [214, 168] width 117 height 15
click at [300, 168] on input "10" at bounding box center [295, 168] width 15 height 13
click at [325, 176] on button "10" at bounding box center [316, 174] width 20 height 11
click at [325, 176] on button "9" at bounding box center [316, 174] width 20 height 11
click at [325, 176] on button "8" at bounding box center [316, 174] width 20 height 11
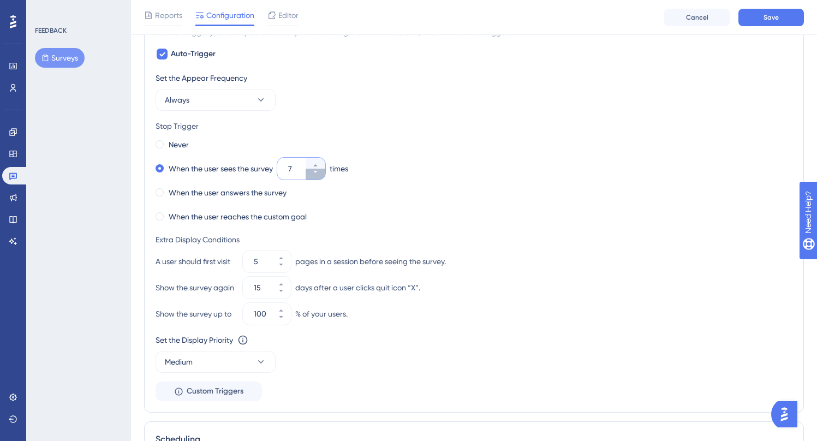
click at [325, 176] on button "7" at bounding box center [316, 174] width 20 height 11
click at [325, 176] on button "6" at bounding box center [316, 174] width 20 height 11
click at [325, 176] on button "5" at bounding box center [316, 174] width 20 height 11
click at [325, 176] on button "4" at bounding box center [316, 174] width 20 height 11
click at [324, 177] on button "3" at bounding box center [316, 174] width 20 height 11
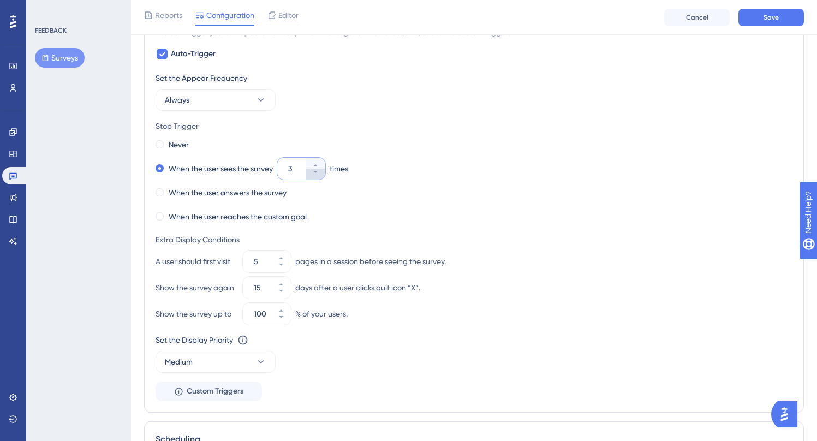
type input "2"
click at [324, 215] on div "When the user reaches the custom goal" at bounding box center [474, 216] width 637 height 15
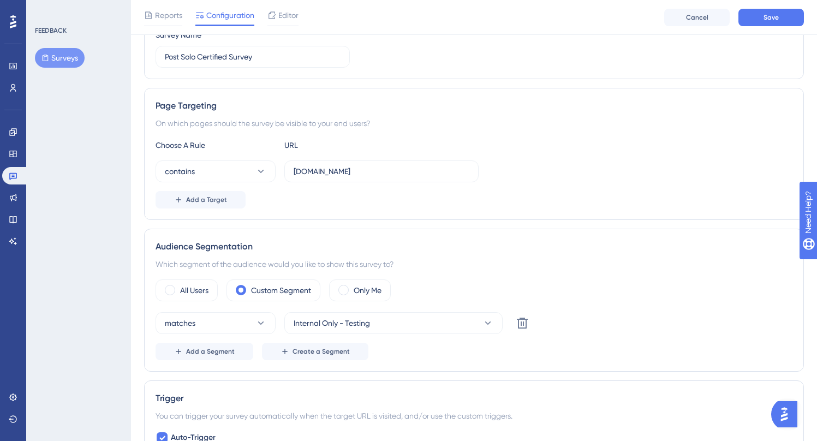
scroll to position [27, 0]
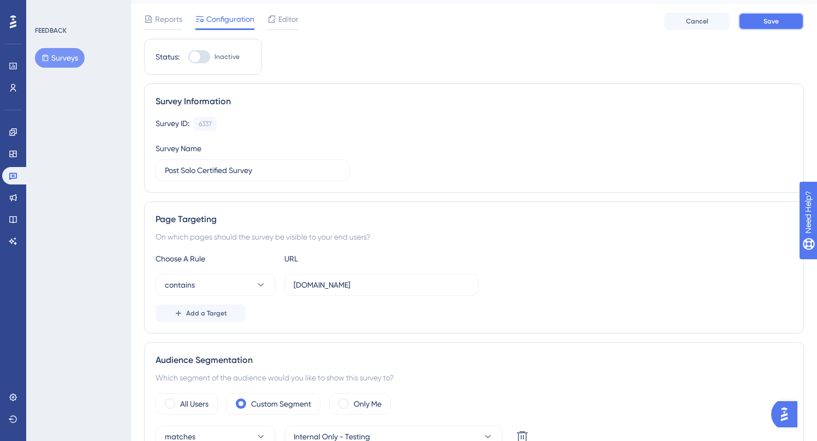
click at [767, 25] on span "Save" at bounding box center [771, 21] width 15 height 9
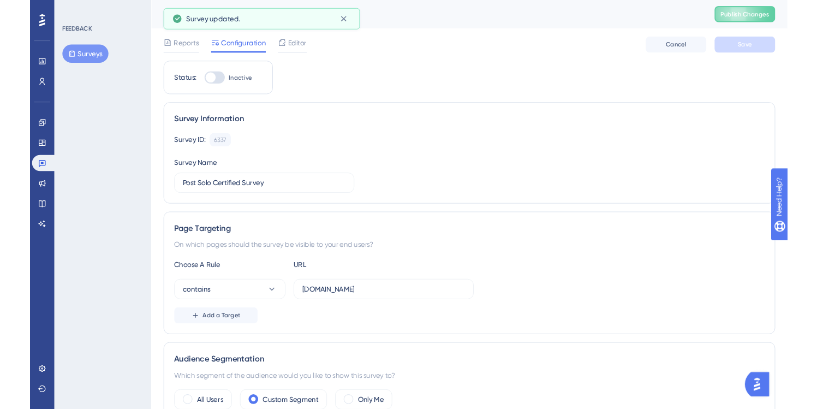
scroll to position [0, 0]
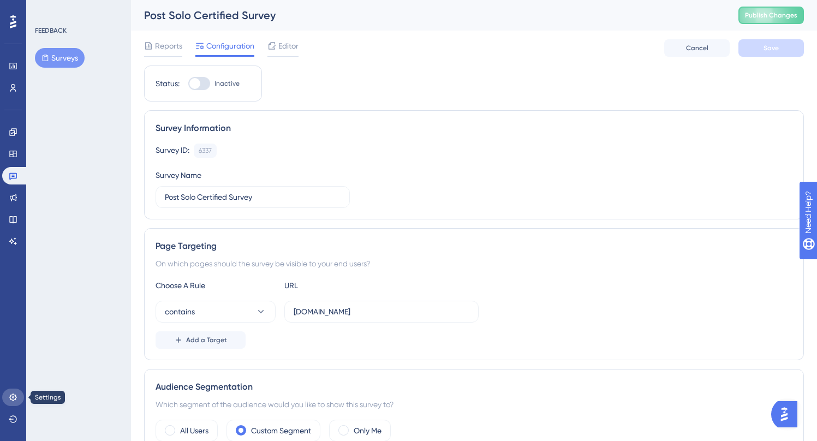
click at [17, 398] on icon at bounding box center [13, 397] width 9 height 9
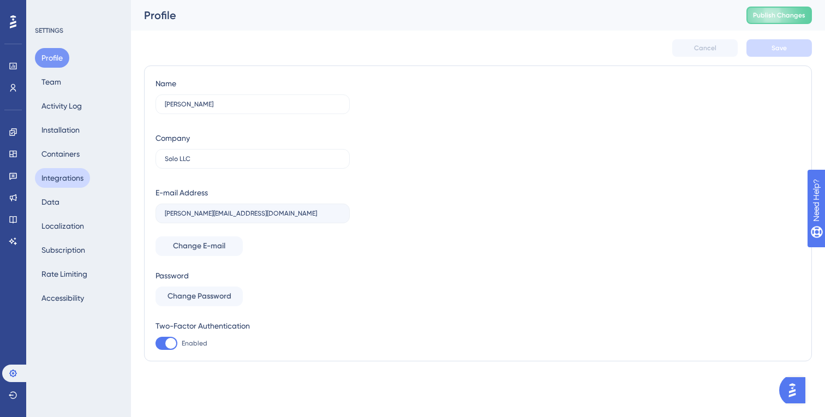
click at [64, 181] on button "Integrations" at bounding box center [62, 178] width 55 height 20
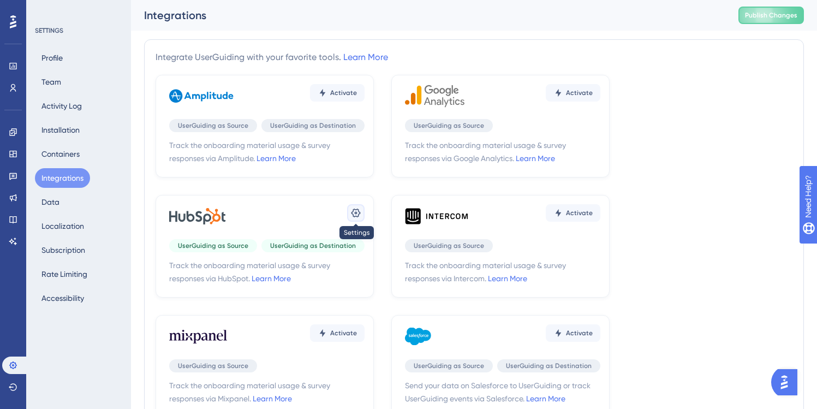
click at [355, 207] on icon at bounding box center [355, 212] width 11 height 11
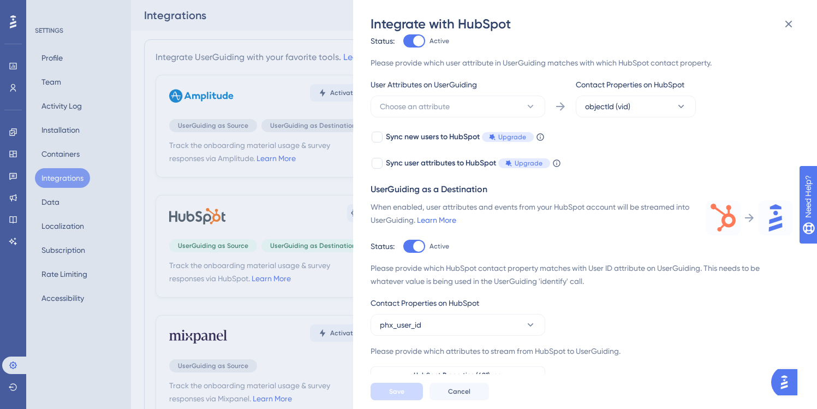
scroll to position [180, 0]
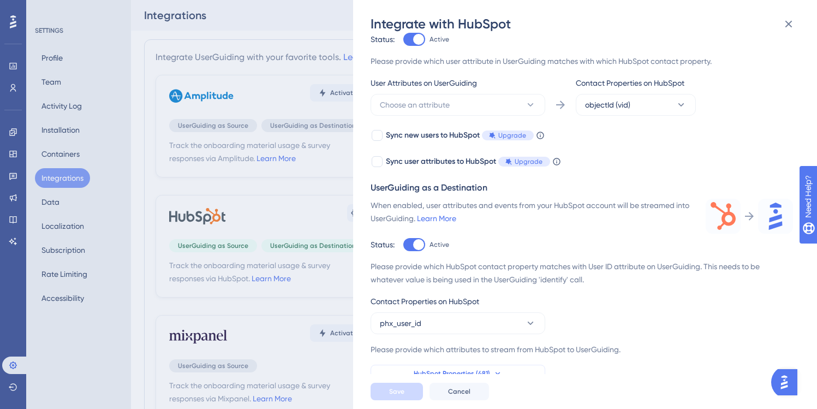
click at [450, 373] on span "HubSpot Properties (481)" at bounding box center [452, 373] width 76 height 9
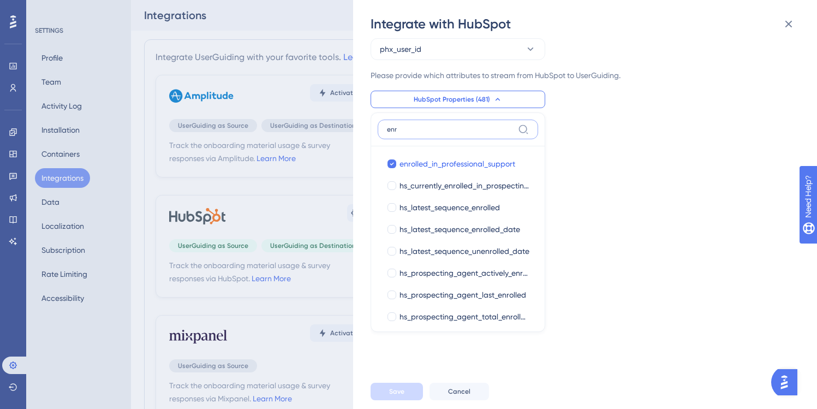
scroll to position [461, 0]
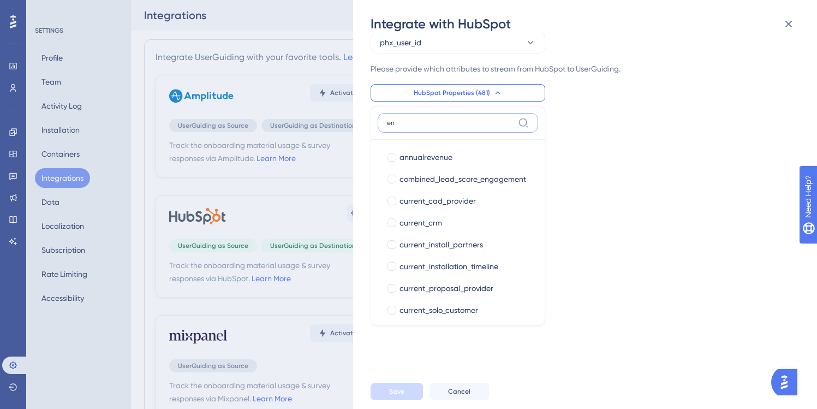
type input "e"
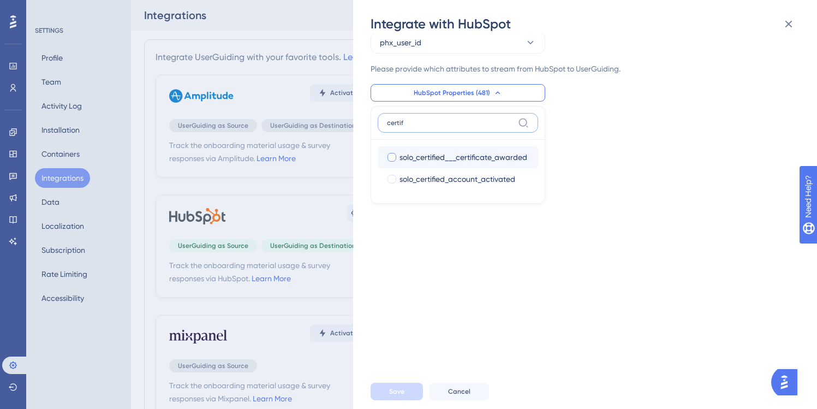
type input "certif"
click at [504, 152] on span "solo_certified___certificate_awarded" at bounding box center [463, 157] width 128 height 13
checkbox input "true"
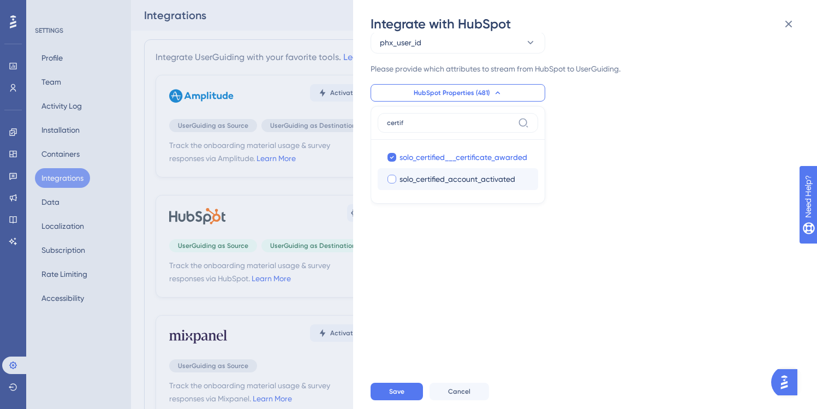
click at [487, 176] on span "solo_certified_account_activated" at bounding box center [457, 178] width 116 height 13
checkbox input "true"
click at [411, 398] on button "Save" at bounding box center [397, 391] width 52 height 17
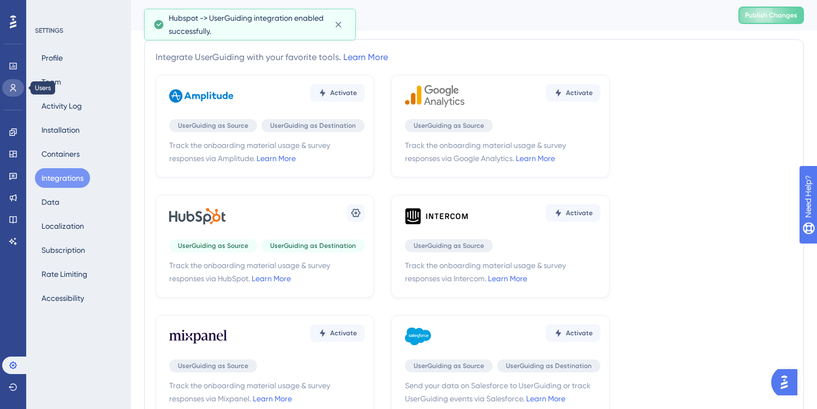
click at [17, 91] on link at bounding box center [13, 87] width 22 height 17
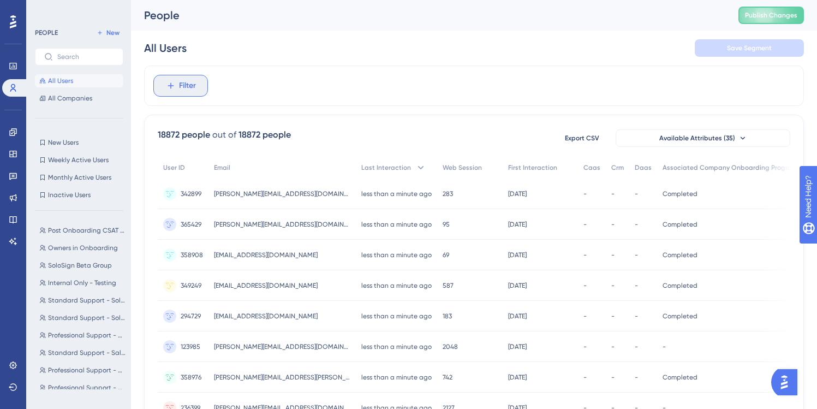
click at [190, 88] on span "Filter" at bounding box center [187, 85] width 17 height 13
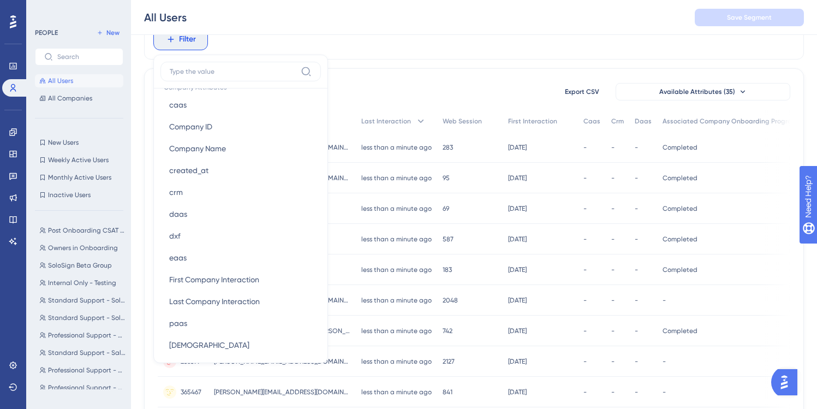
scroll to position [1066, 0]
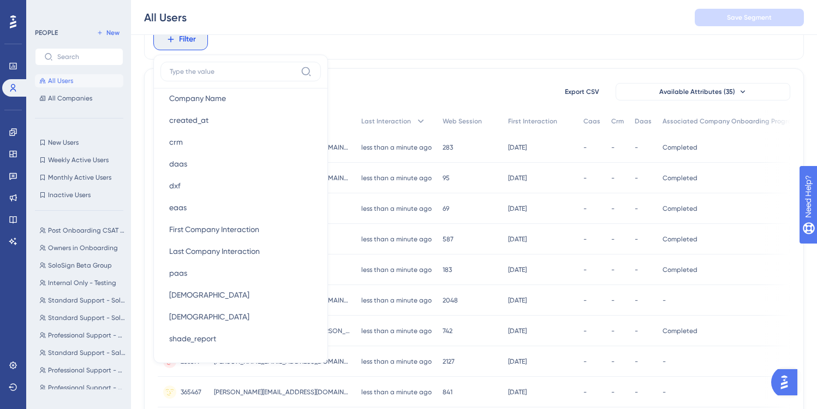
click at [386, 52] on div "Filter Browser Attributes Language Language Browser Browser Device Device Opera…" at bounding box center [474, 39] width 660 height 40
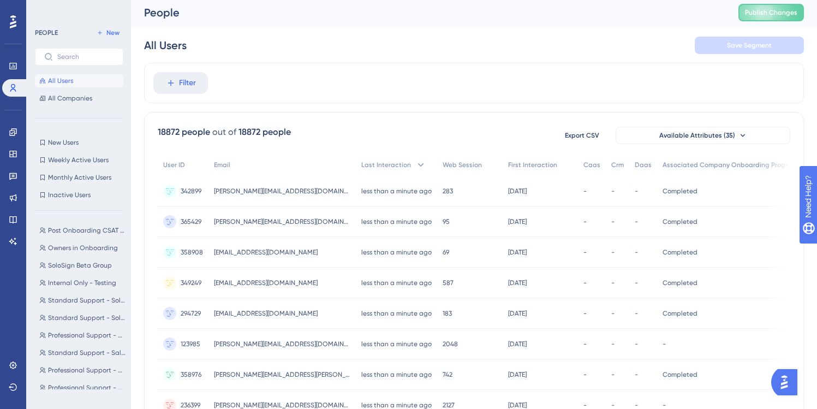
scroll to position [0, 0]
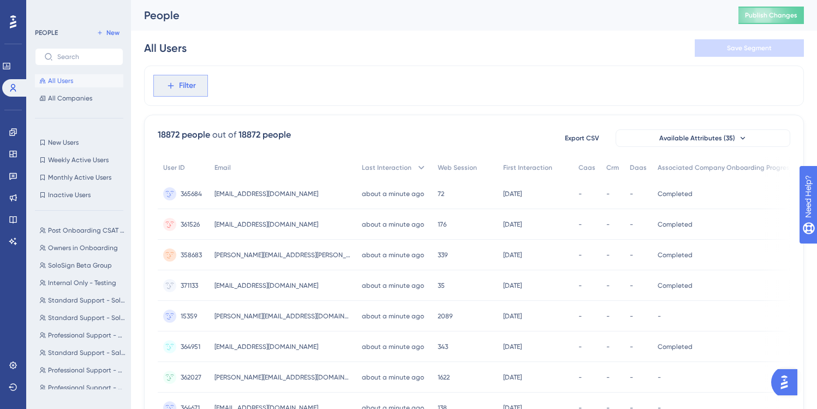
click at [175, 79] on button "Filter" at bounding box center [180, 86] width 55 height 22
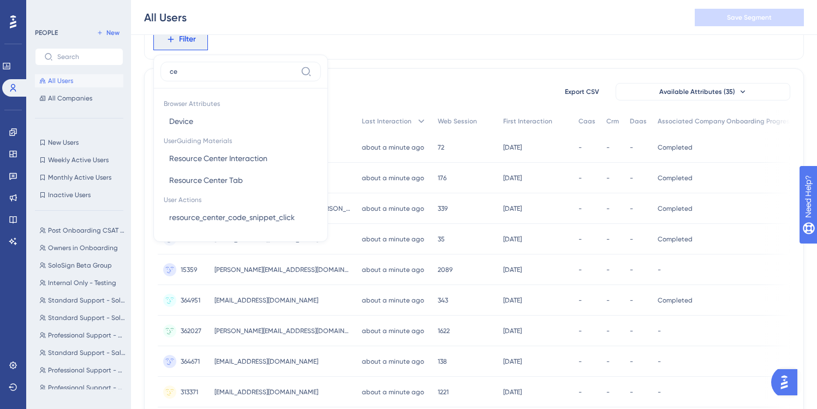
type input "c"
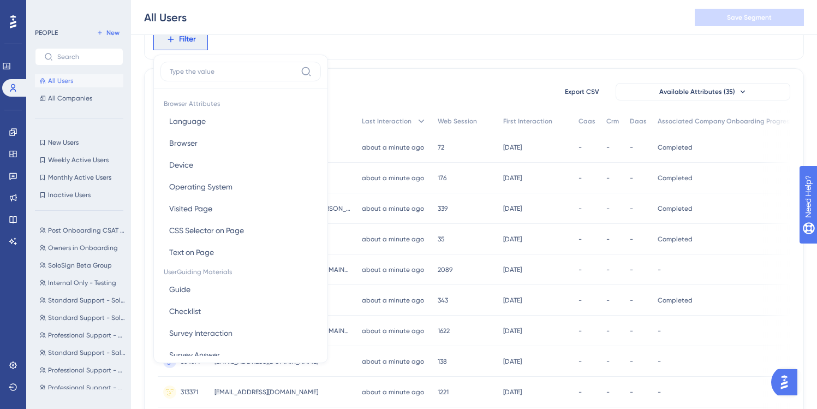
click at [347, 61] on div "Filter Browser Attributes Language Language Browser Browser Device Device Opera…" at bounding box center [474, 405] width 660 height 773
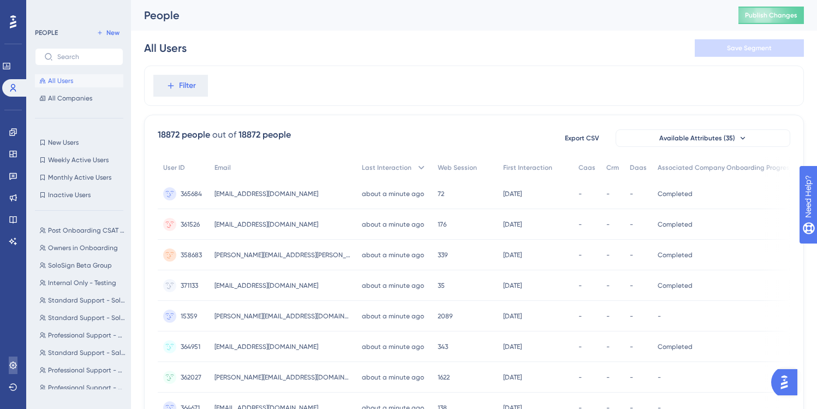
click at [15, 366] on icon at bounding box center [12, 364] width 7 height 7
click at [15, 366] on link at bounding box center [13, 364] width 9 height 17
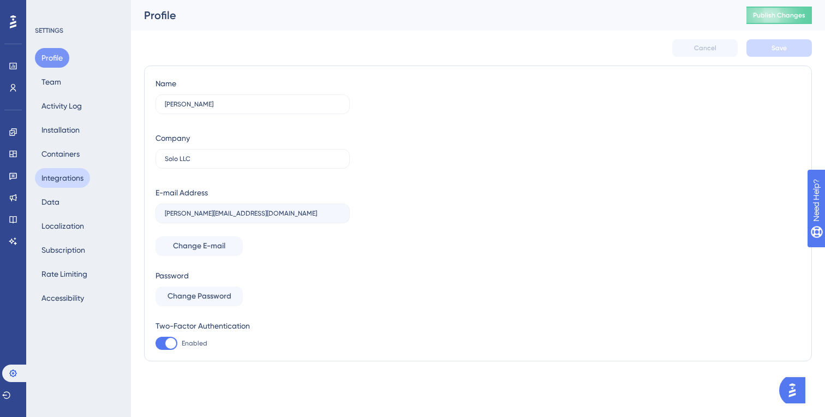
click at [71, 179] on button "Integrations" at bounding box center [62, 178] width 55 height 20
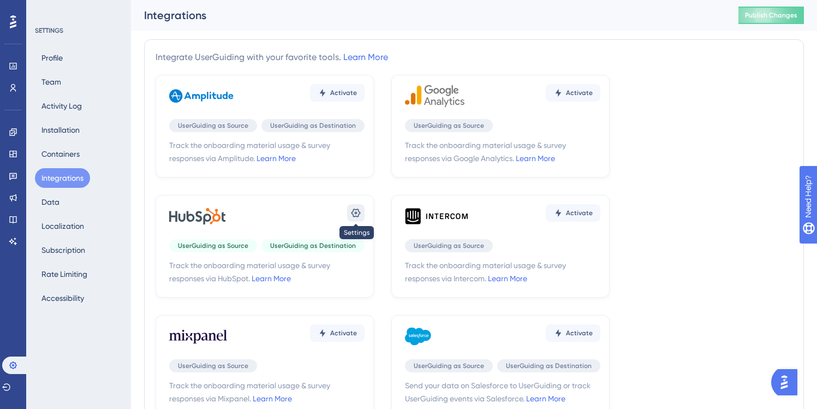
click at [351, 213] on icon at bounding box center [355, 212] width 9 height 9
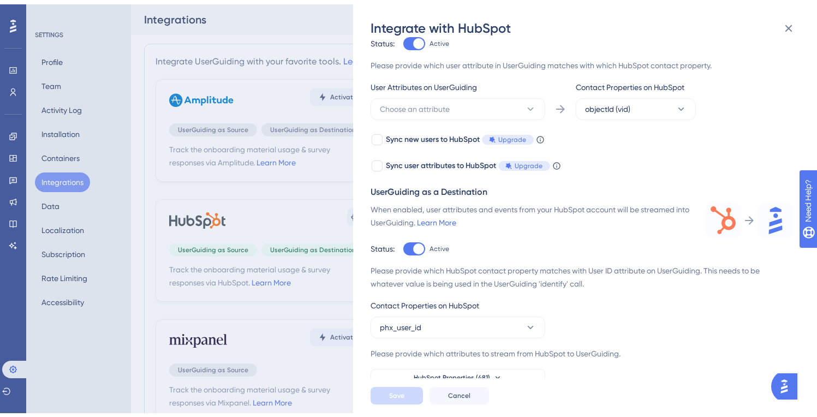
scroll to position [229, 0]
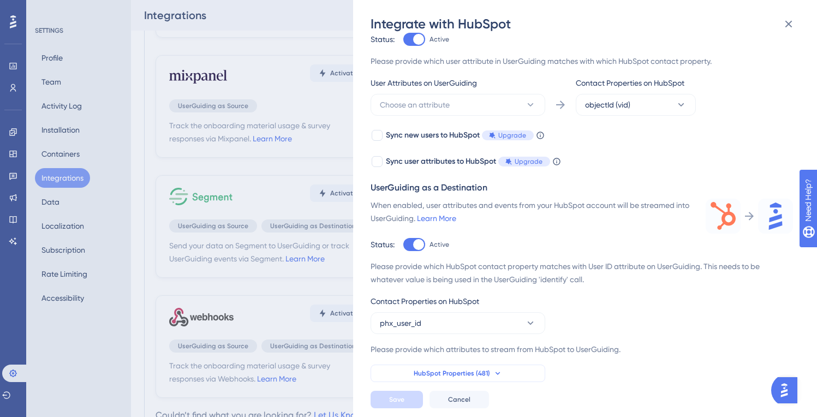
click at [464, 369] on span "HubSpot Properties (481)" at bounding box center [452, 373] width 76 height 9
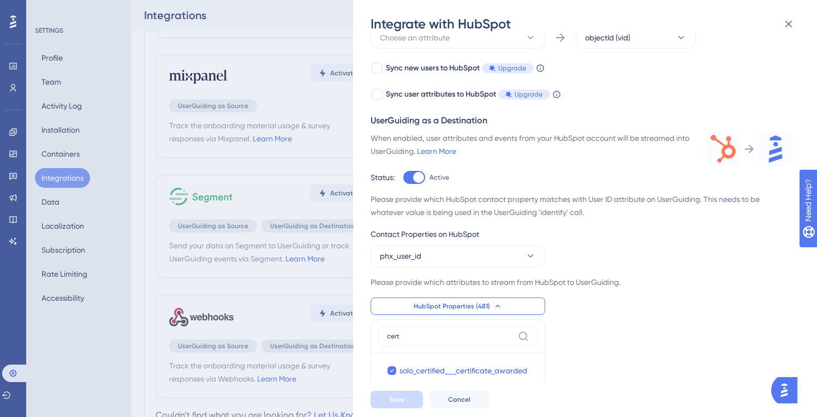
scroll to position [282, 0]
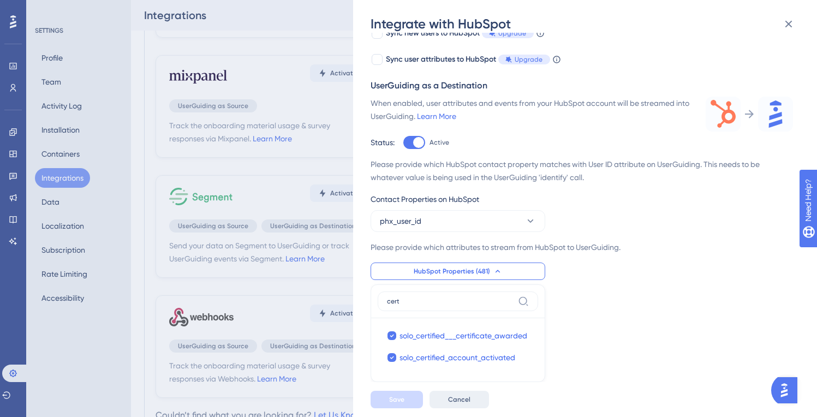
type input "cert"
click at [461, 391] on button "Cancel" at bounding box center [459, 399] width 59 height 17
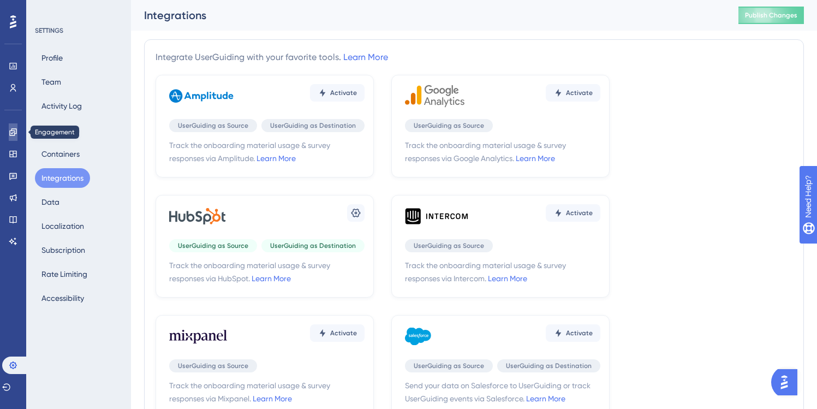
click at [17, 131] on link at bounding box center [13, 131] width 9 height 17
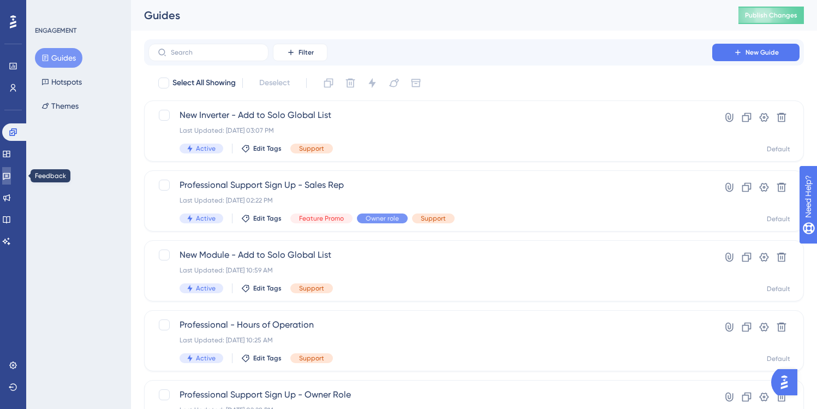
click at [11, 177] on icon at bounding box center [6, 175] width 9 height 9
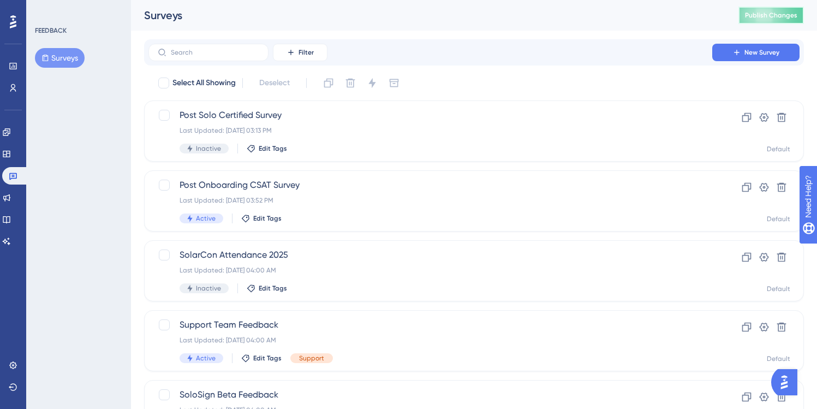
click at [762, 16] on span "Publish Changes" at bounding box center [771, 15] width 52 height 9
click at [351, 121] on span "Post Solo Certified Survey" at bounding box center [431, 115] width 502 height 13
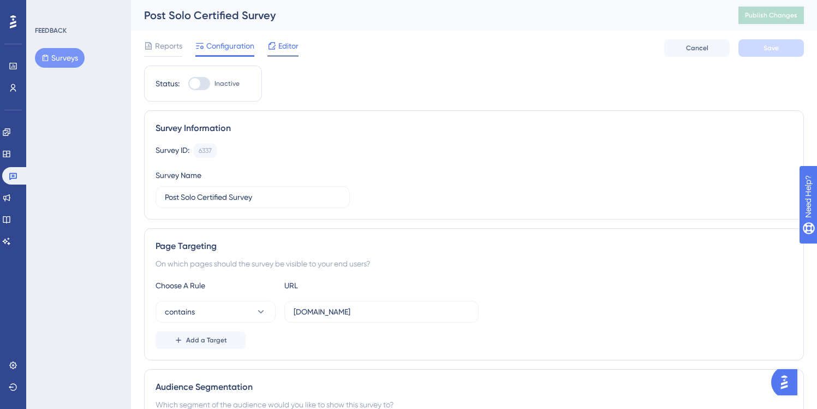
click at [280, 48] on span "Editor" at bounding box center [288, 45] width 20 height 13
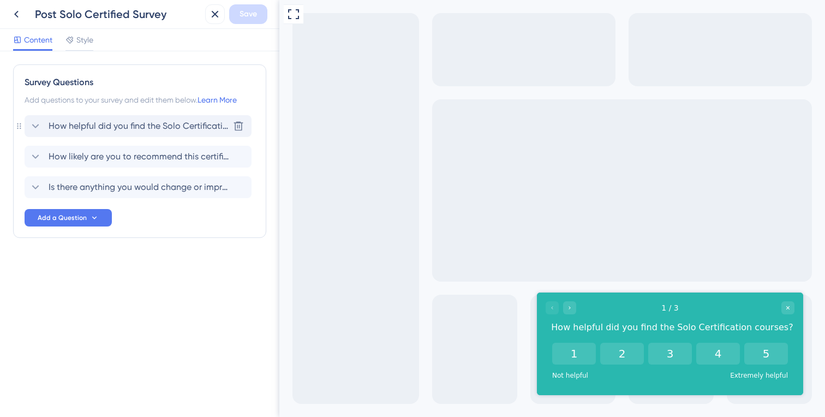
click at [41, 124] on icon at bounding box center [35, 126] width 13 height 13
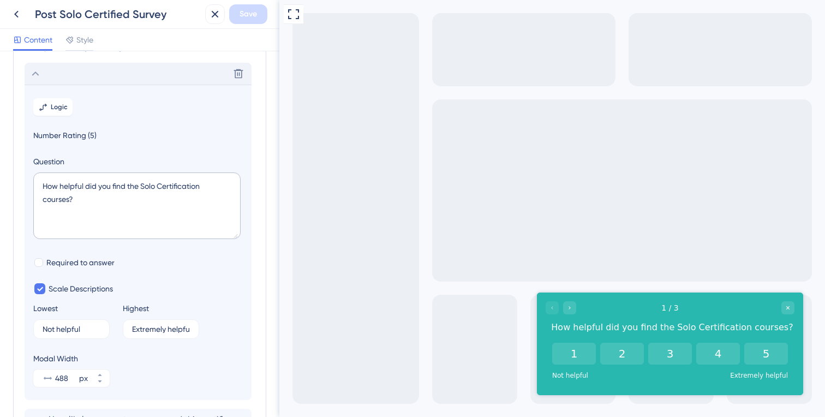
scroll to position [64, 0]
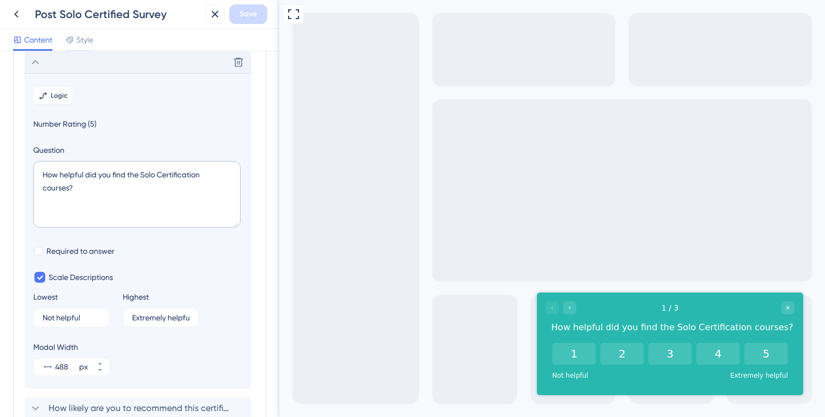
click at [34, 63] on icon at bounding box center [35, 62] width 13 height 13
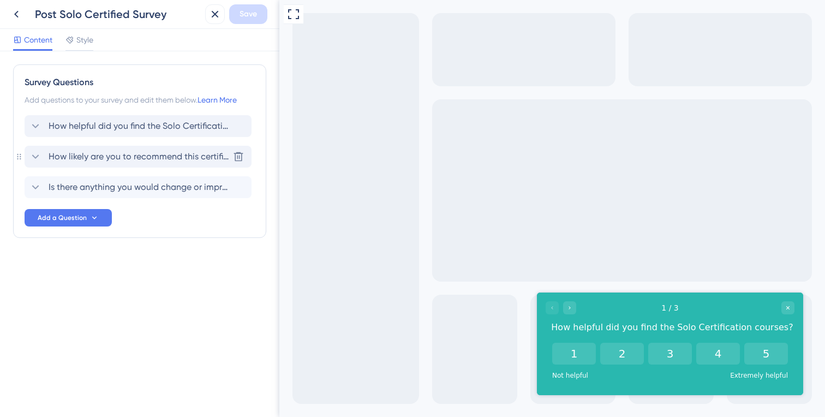
click at [32, 158] on icon at bounding box center [35, 156] width 13 height 13
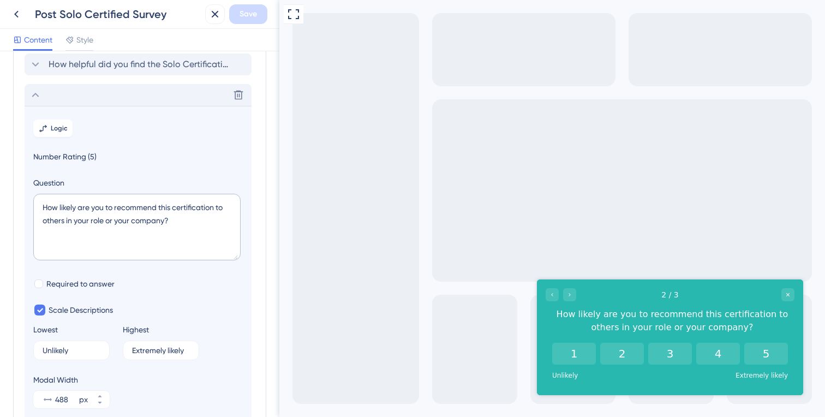
scroll to position [94, 0]
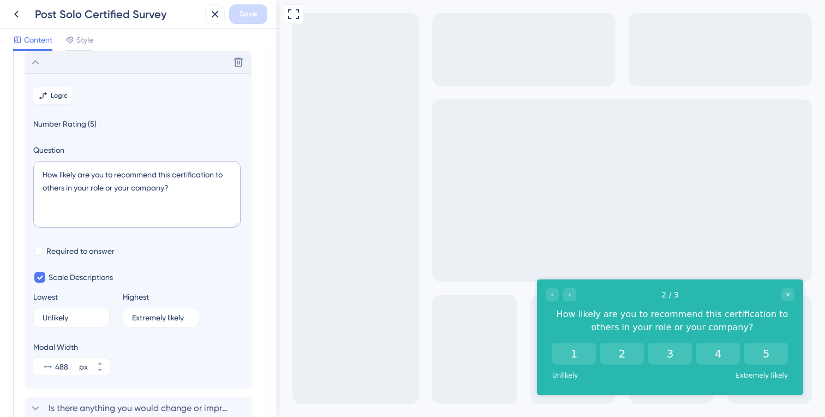
click at [49, 68] on div "Delete" at bounding box center [138, 62] width 227 height 22
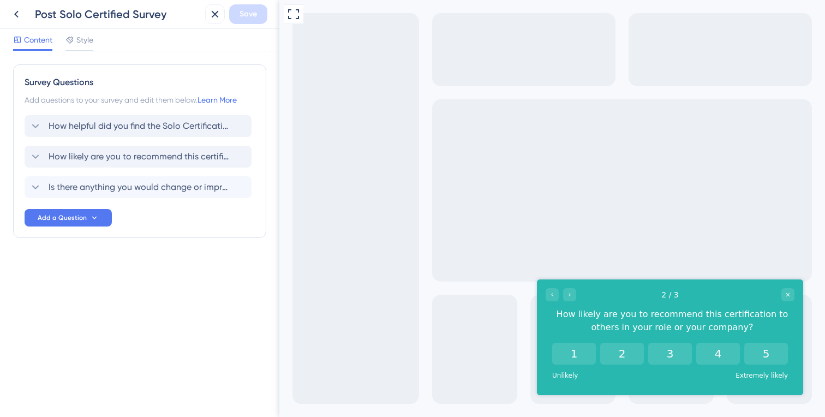
scroll to position [0, 0]
click at [57, 187] on span "Is there anything you would change or improve about the courses?" at bounding box center [139, 187] width 180 height 13
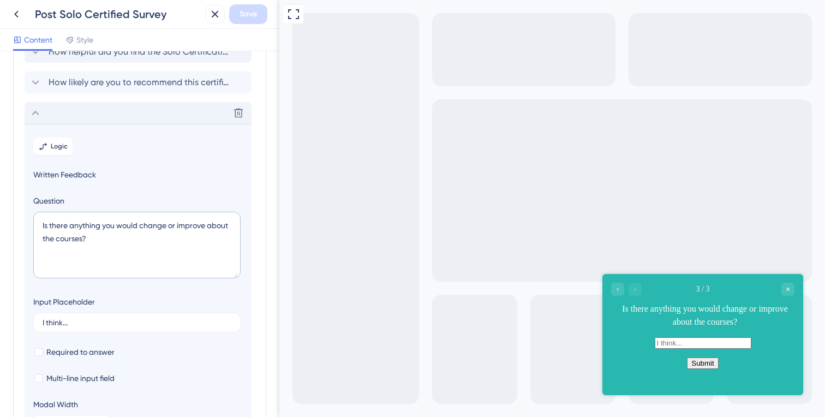
scroll to position [46, 0]
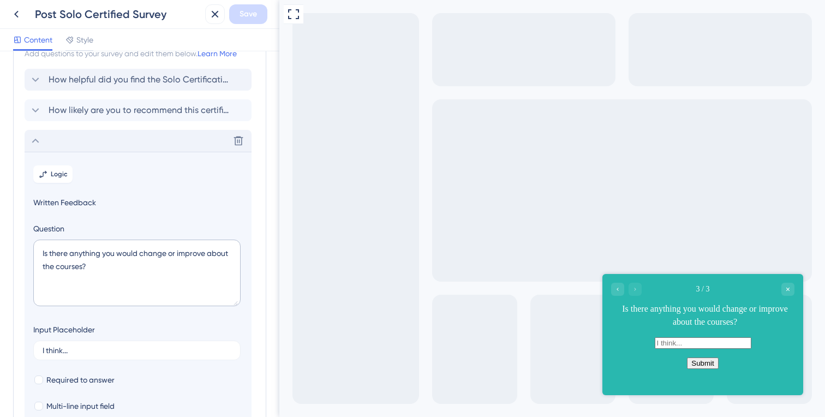
click at [38, 141] on icon at bounding box center [35, 141] width 7 height 4
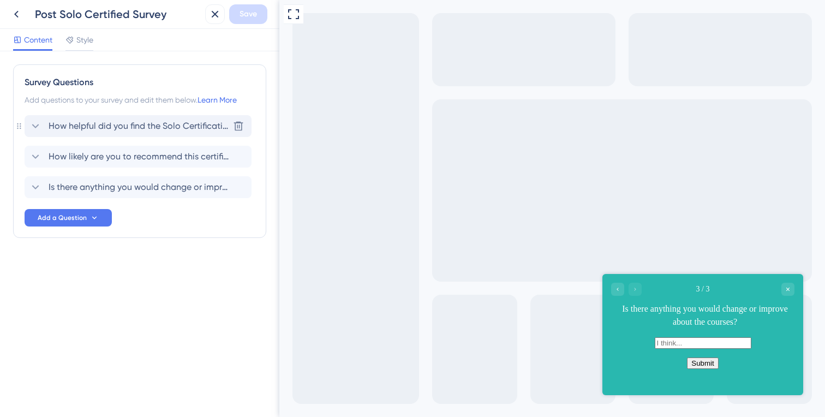
click at [37, 123] on icon at bounding box center [35, 126] width 13 height 13
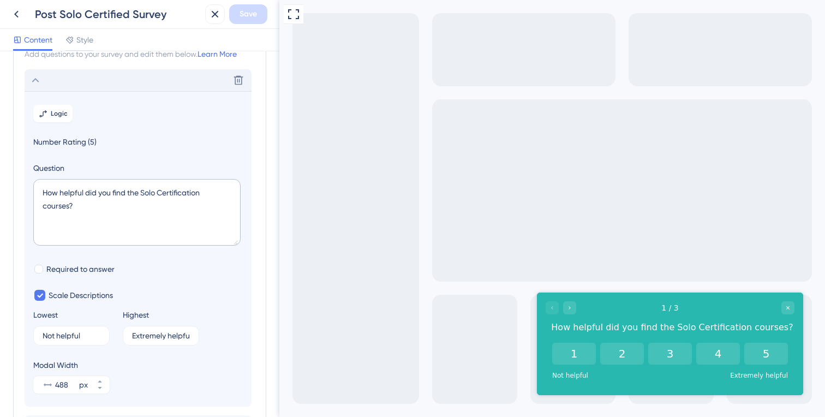
scroll to position [64, 0]
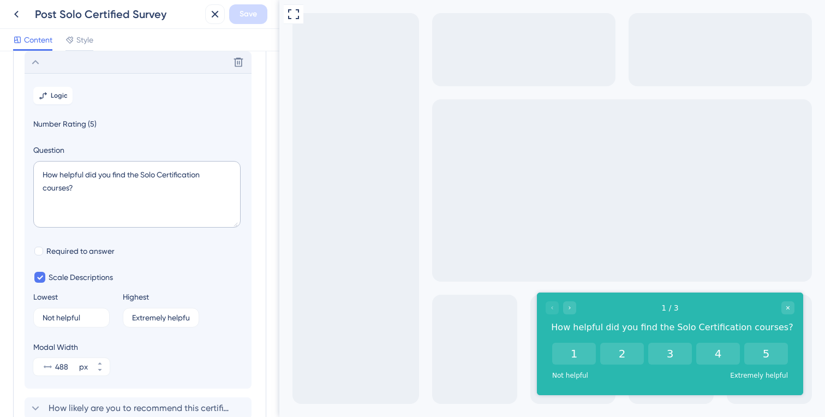
click at [41, 68] on div "Delete" at bounding box center [138, 62] width 227 height 22
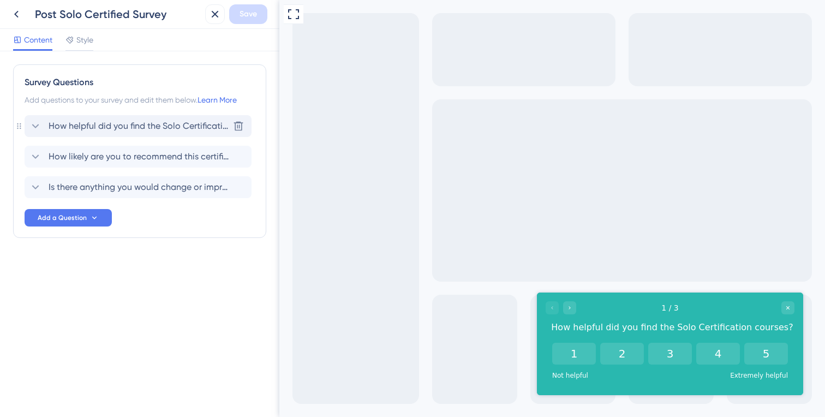
scroll to position [0, 0]
click at [38, 131] on icon at bounding box center [35, 126] width 13 height 13
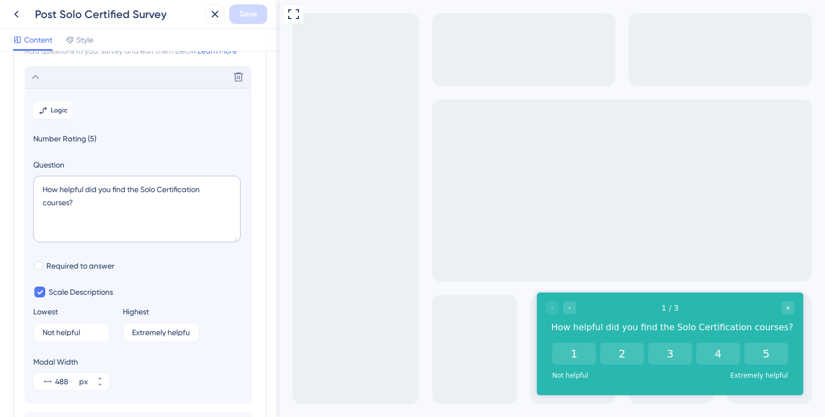
scroll to position [64, 0]
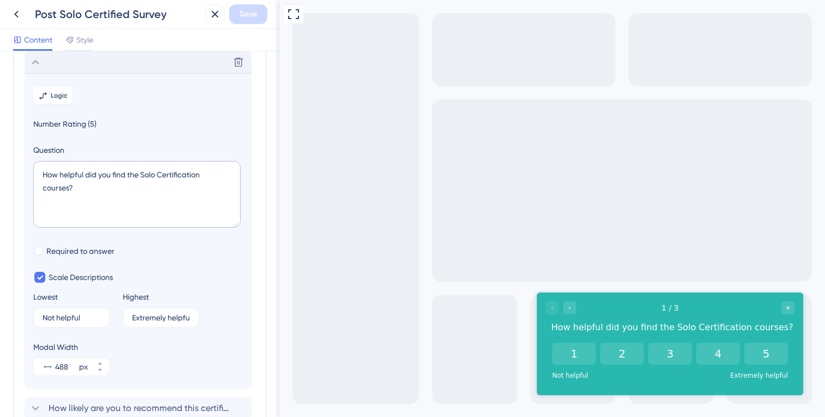
click at [40, 69] on div "Delete" at bounding box center [138, 62] width 227 height 22
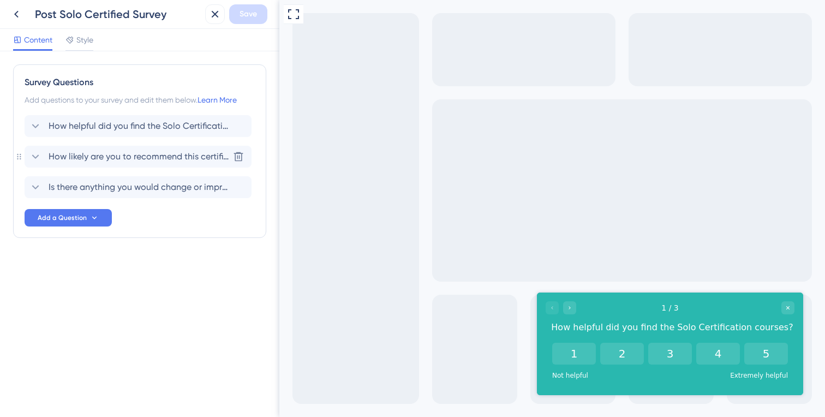
click at [40, 154] on icon at bounding box center [35, 156] width 13 height 13
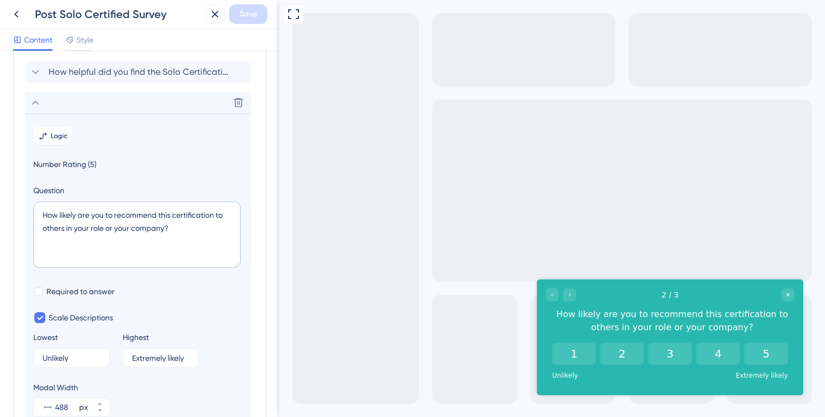
scroll to position [94, 0]
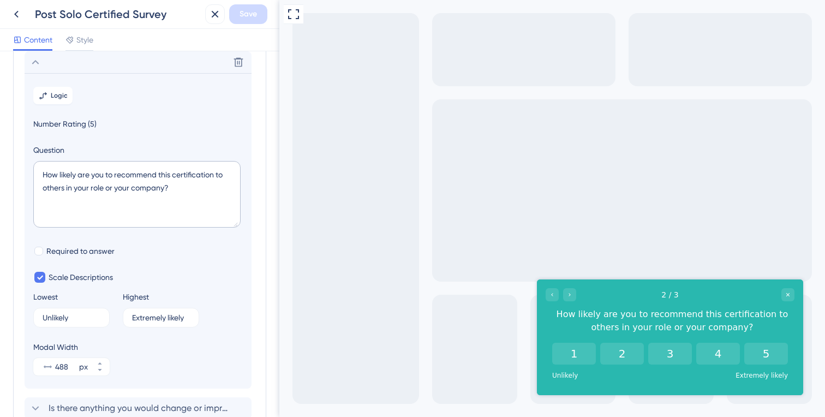
click at [36, 64] on icon at bounding box center [35, 62] width 13 height 13
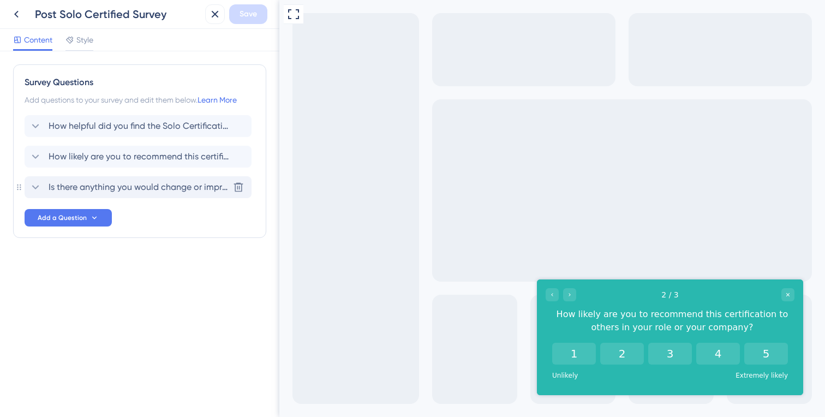
click at [37, 189] on icon at bounding box center [35, 187] width 13 height 13
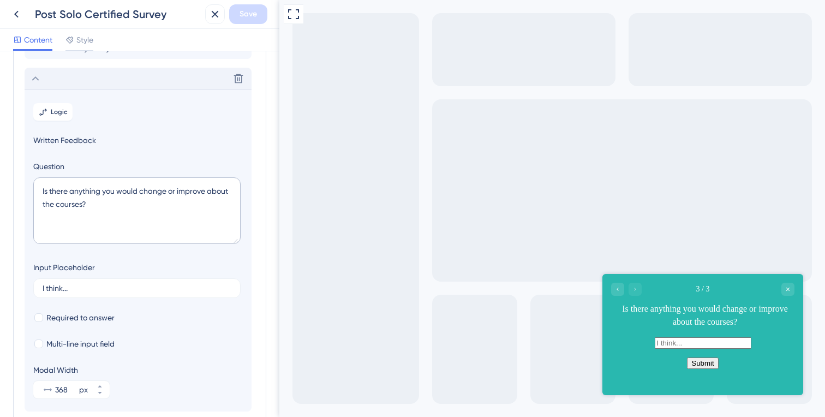
scroll to position [125, 0]
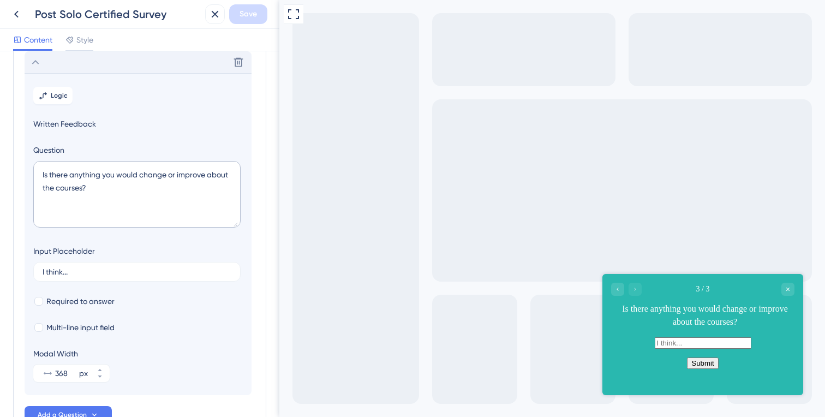
click at [37, 59] on icon at bounding box center [35, 62] width 13 height 13
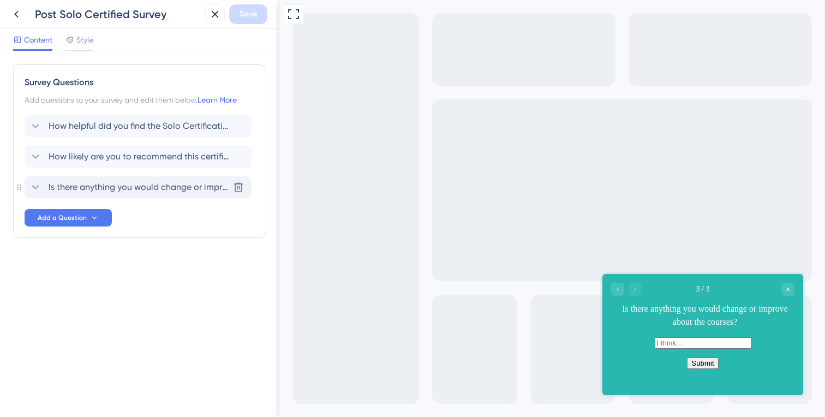
scroll to position [0, 0]
click at [30, 182] on icon at bounding box center [35, 187] width 13 height 13
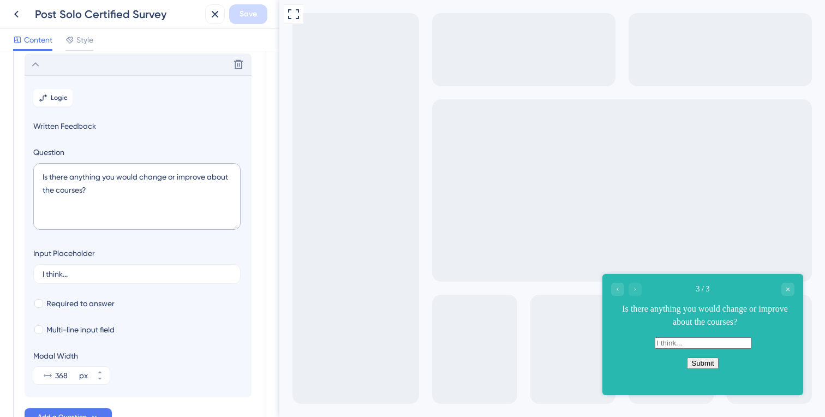
scroll to position [125, 0]
click at [39, 67] on icon at bounding box center [35, 62] width 13 height 13
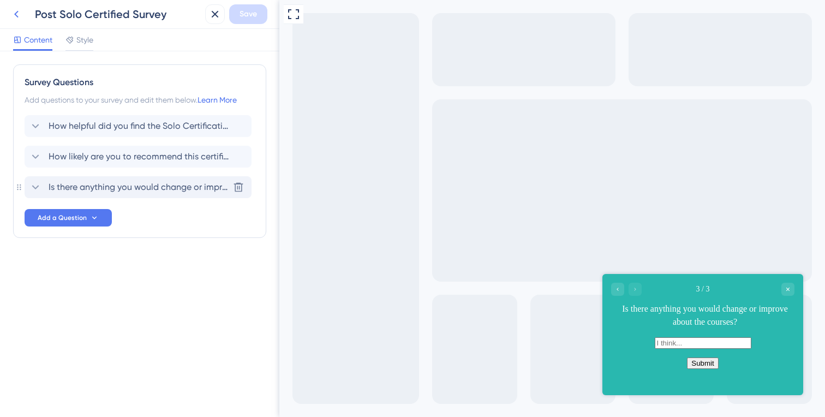
click at [23, 16] on button at bounding box center [17, 14] width 20 height 20
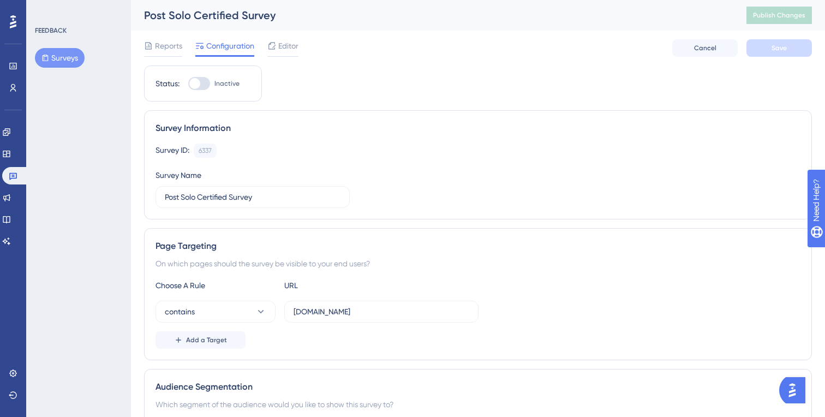
click at [79, 59] on button "Surveys" at bounding box center [60, 58] width 50 height 20
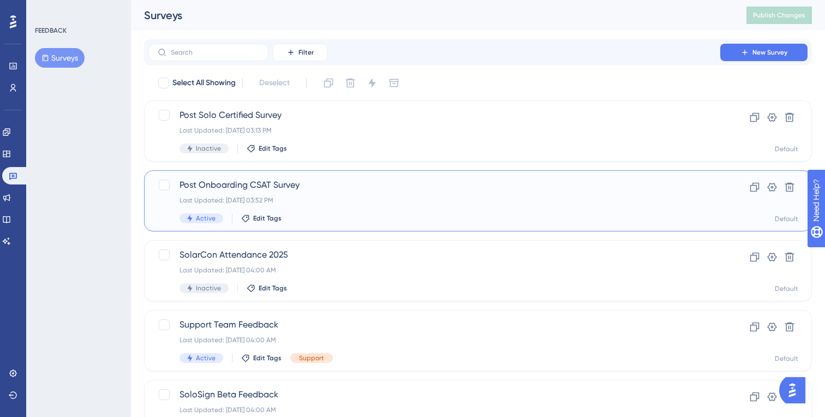
click at [333, 200] on div "Last Updated: [DATE] 03:52 PM" at bounding box center [435, 200] width 510 height 9
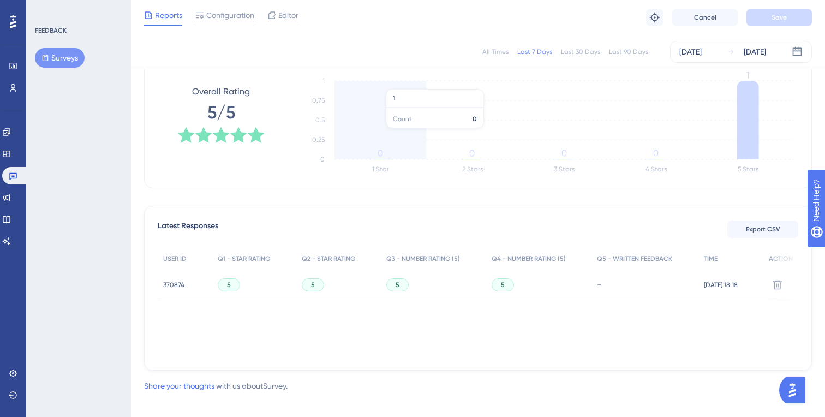
scroll to position [182, 0]
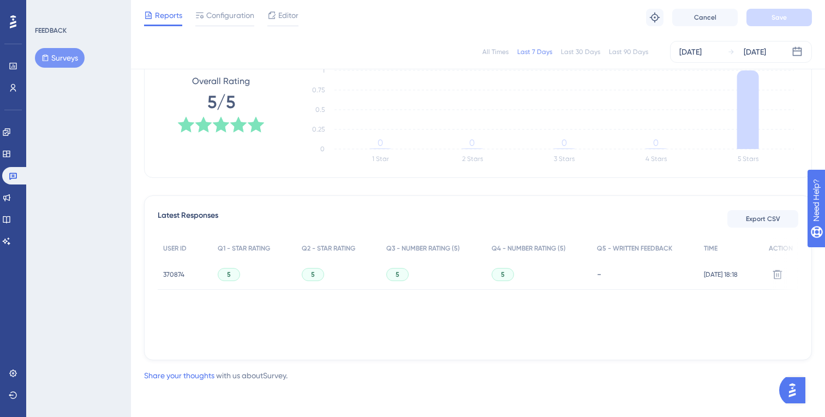
click at [174, 274] on span "370874" at bounding box center [173, 274] width 21 height 9
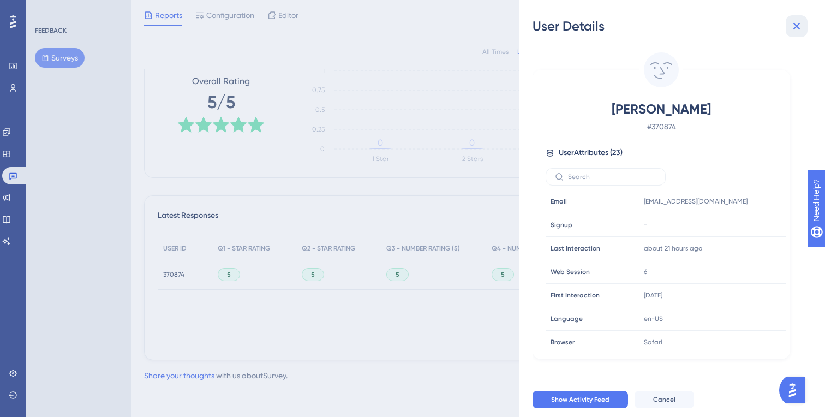
click at [803, 28] on icon at bounding box center [796, 26] width 13 height 13
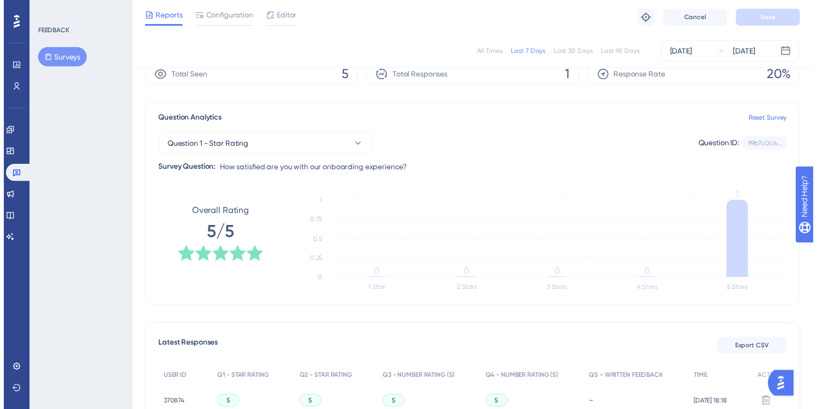
scroll to position [0, 0]
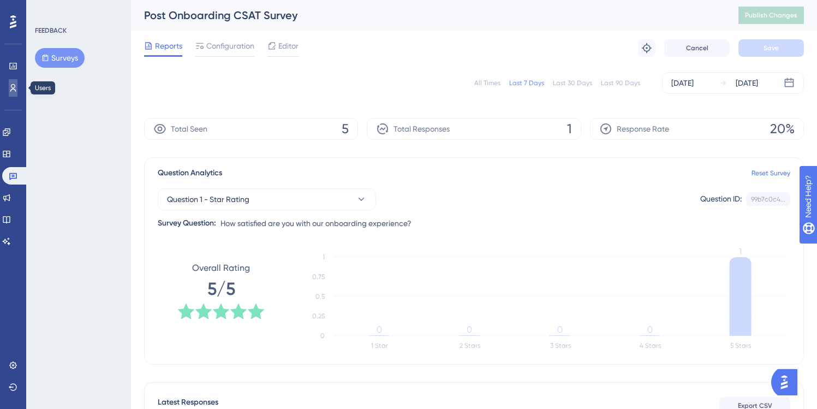
click at [9, 93] on link at bounding box center [13, 87] width 9 height 17
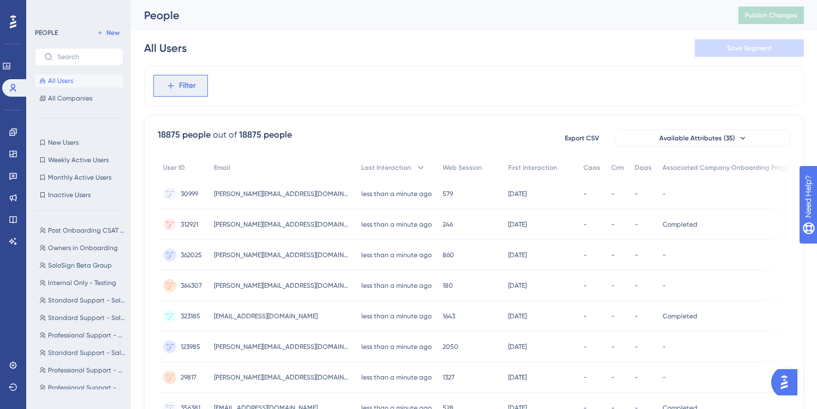
click at [188, 87] on span "Filter" at bounding box center [187, 85] width 17 height 13
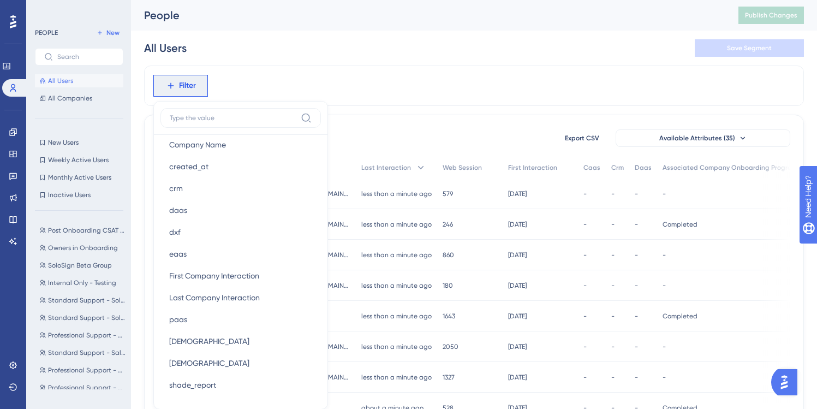
click at [369, 93] on div "Filter Browser Attributes Language Language Browser Browser Device Device Opera…" at bounding box center [474, 85] width 660 height 40
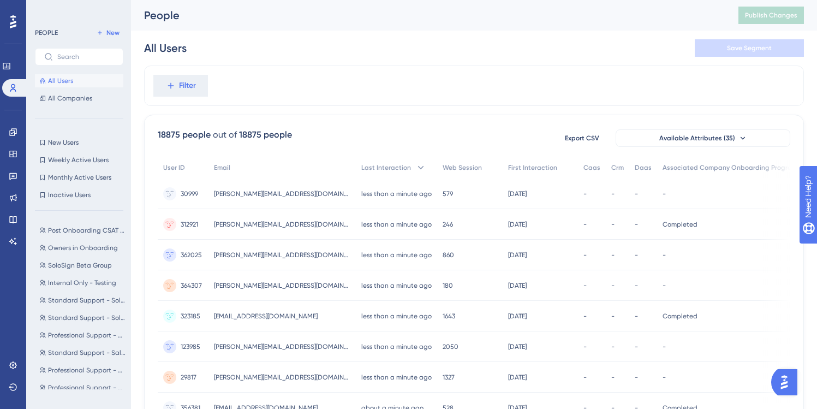
click at [364, 105] on div "Filter" at bounding box center [474, 85] width 660 height 40
click at [16, 135] on icon at bounding box center [13, 132] width 9 height 9
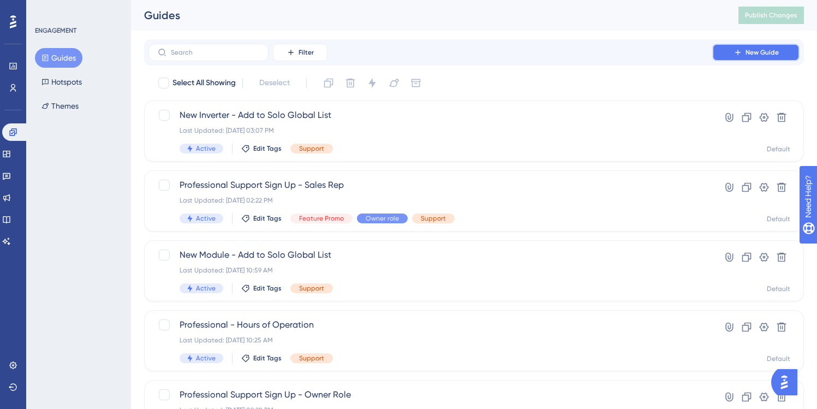
click at [756, 46] on button "New Guide" at bounding box center [755, 52] width 87 height 17
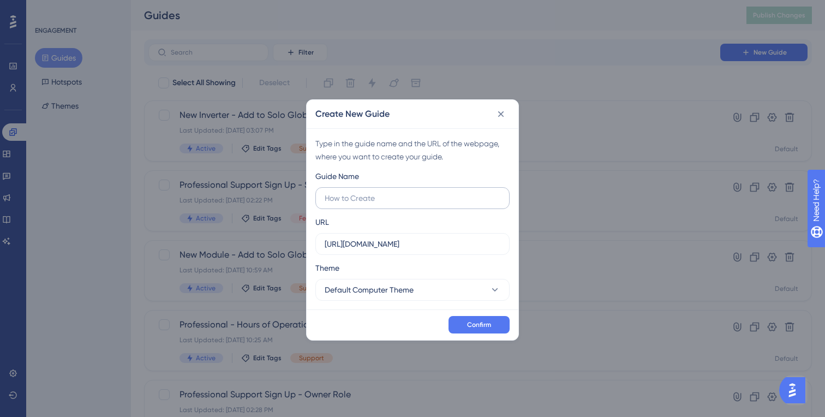
click at [352, 200] on input "text" at bounding box center [413, 198] width 176 height 12
type input "Solo Certified Reminder"
click at [476, 326] on span "Confirm" at bounding box center [479, 324] width 24 height 9
